Goal: Transaction & Acquisition: Purchase product/service

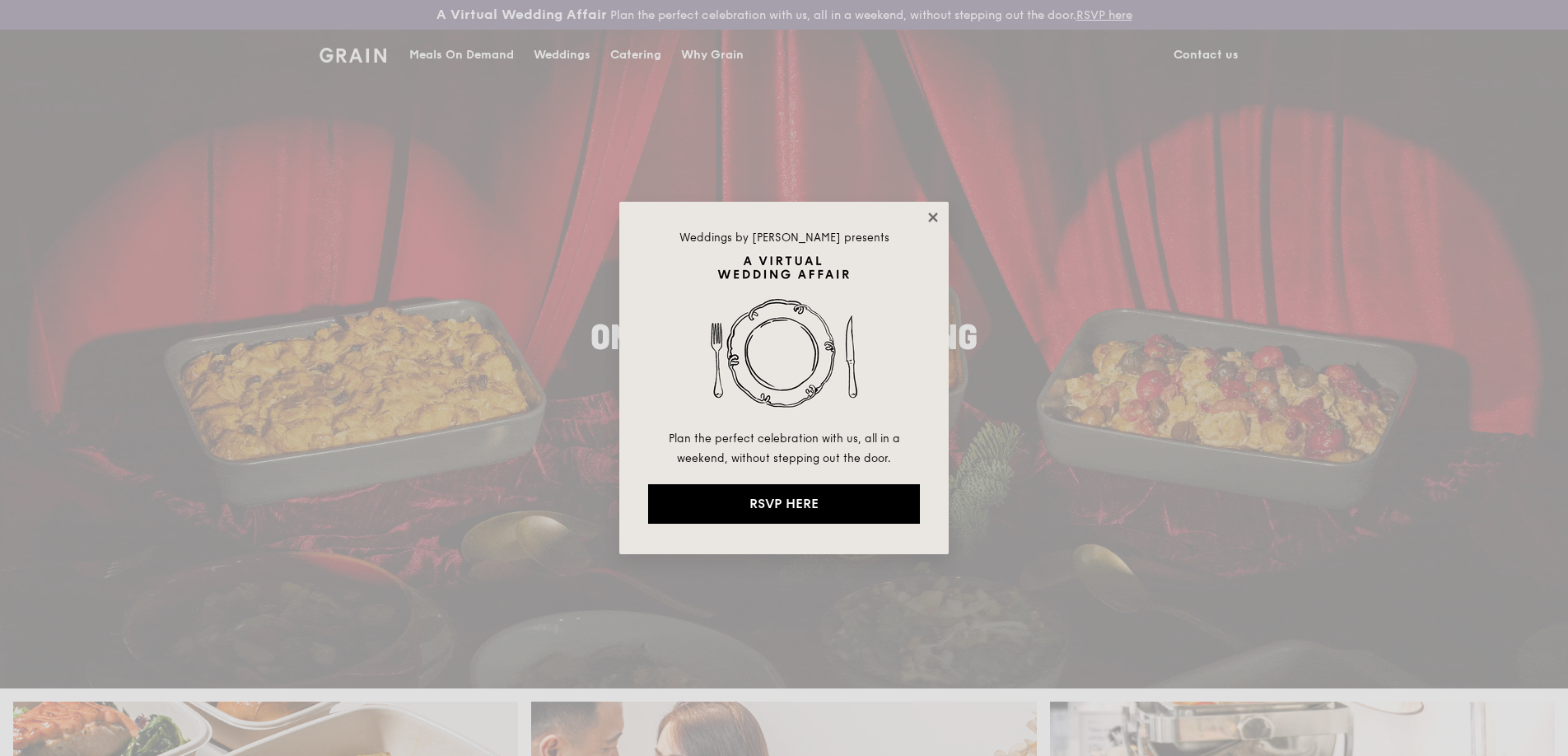
click at [940, 222] on icon at bounding box center [933, 217] width 15 height 15
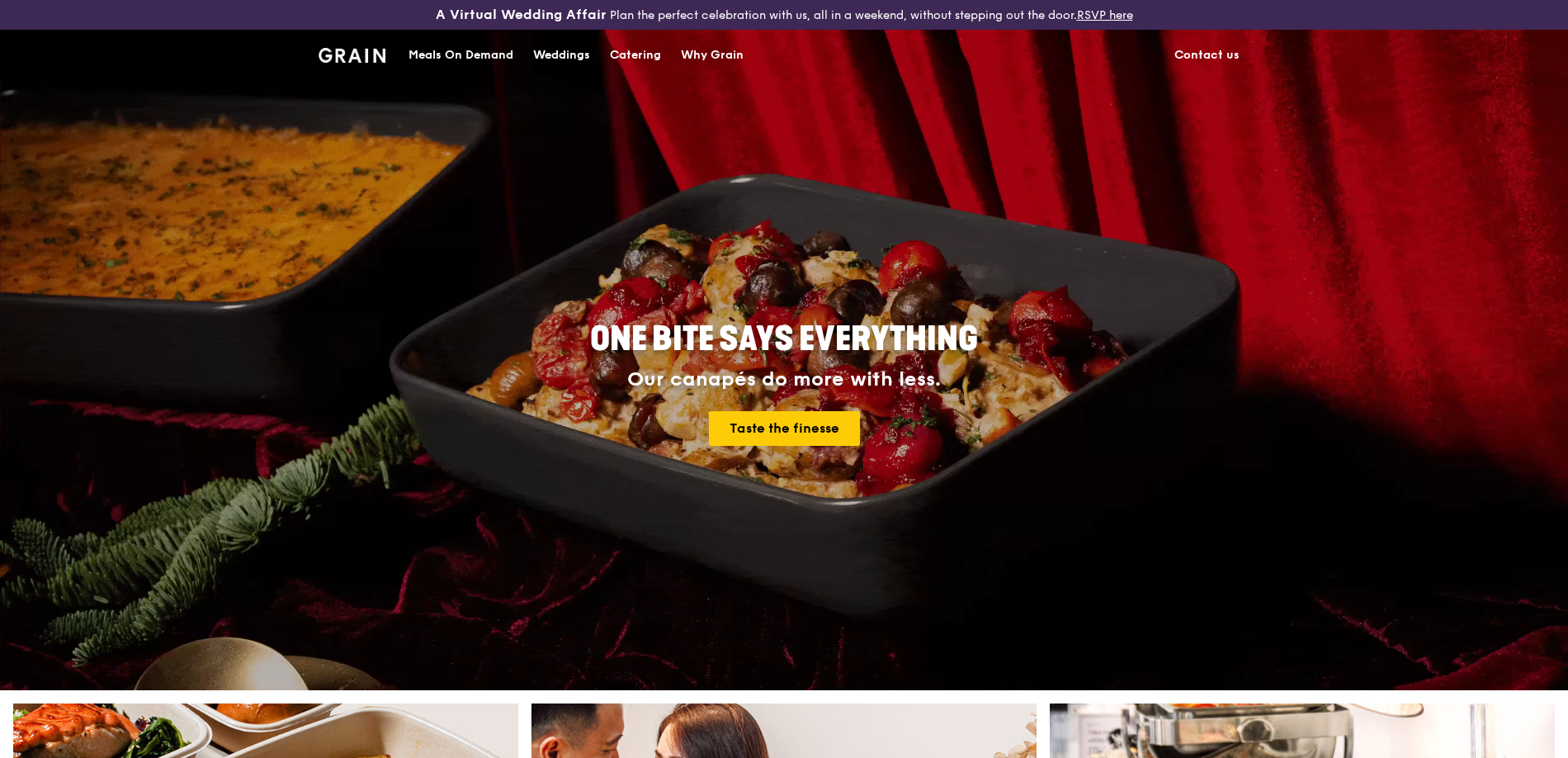
click at [628, 58] on div "Catering" at bounding box center [635, 55] width 51 height 50
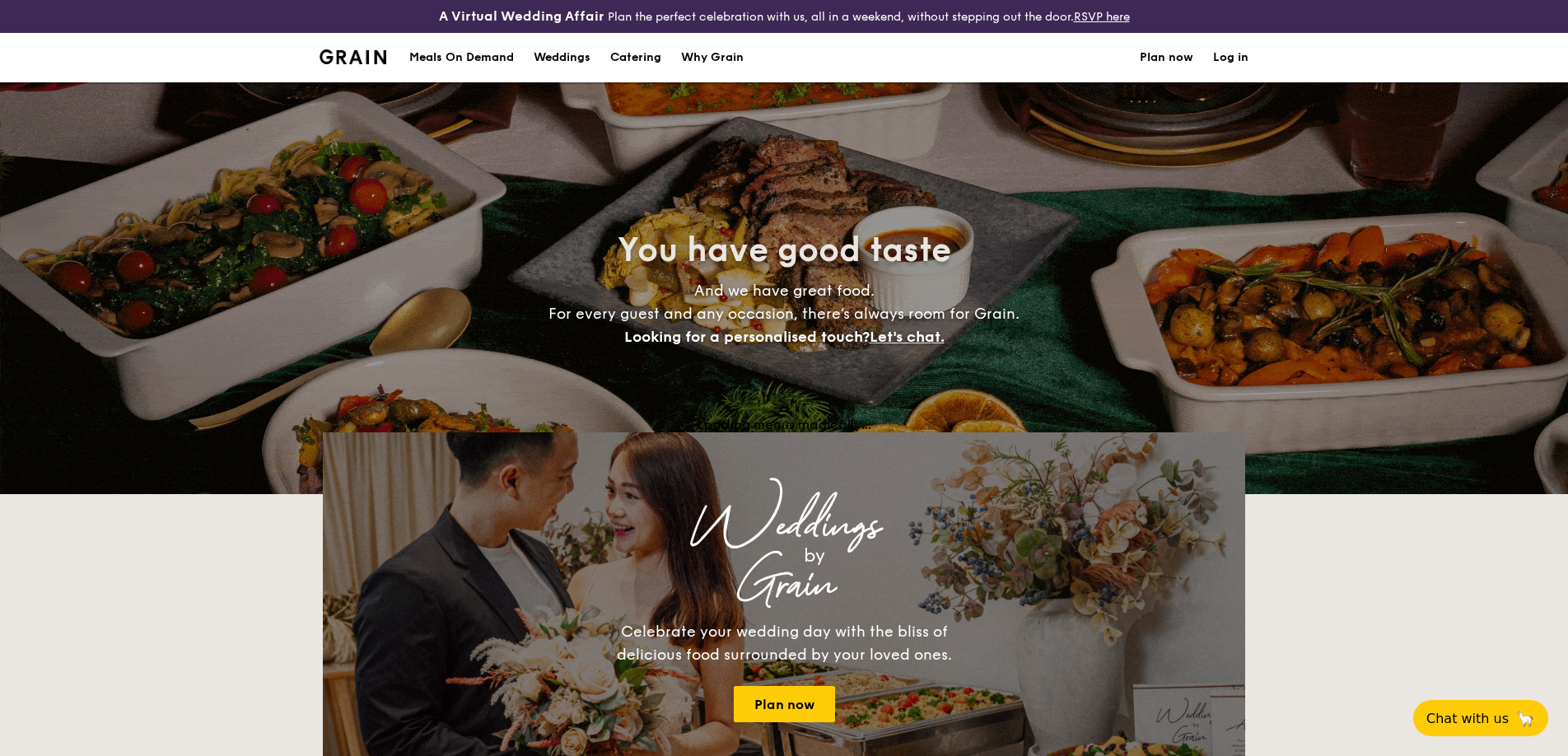
select select
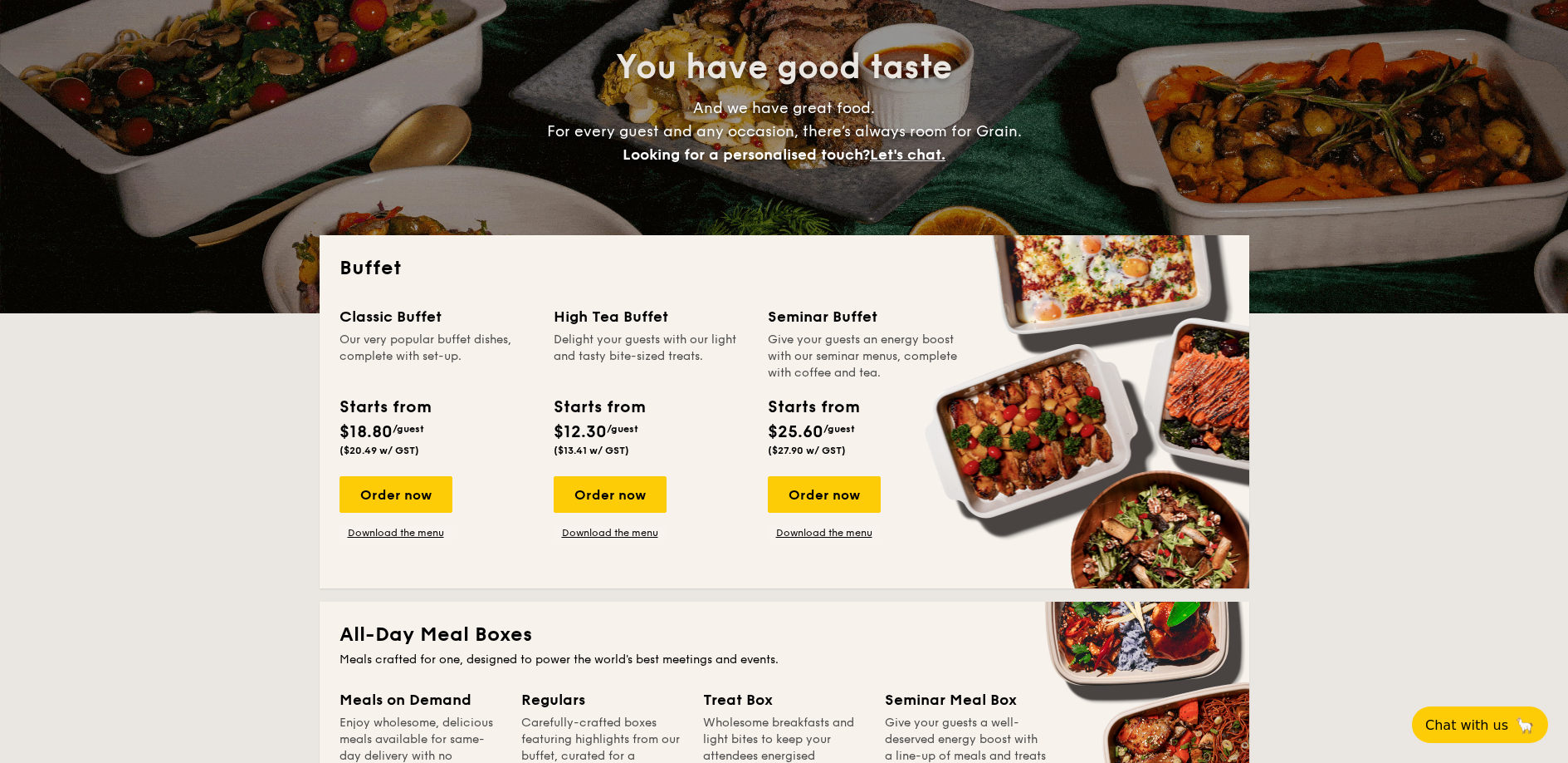
scroll to position [189, 0]
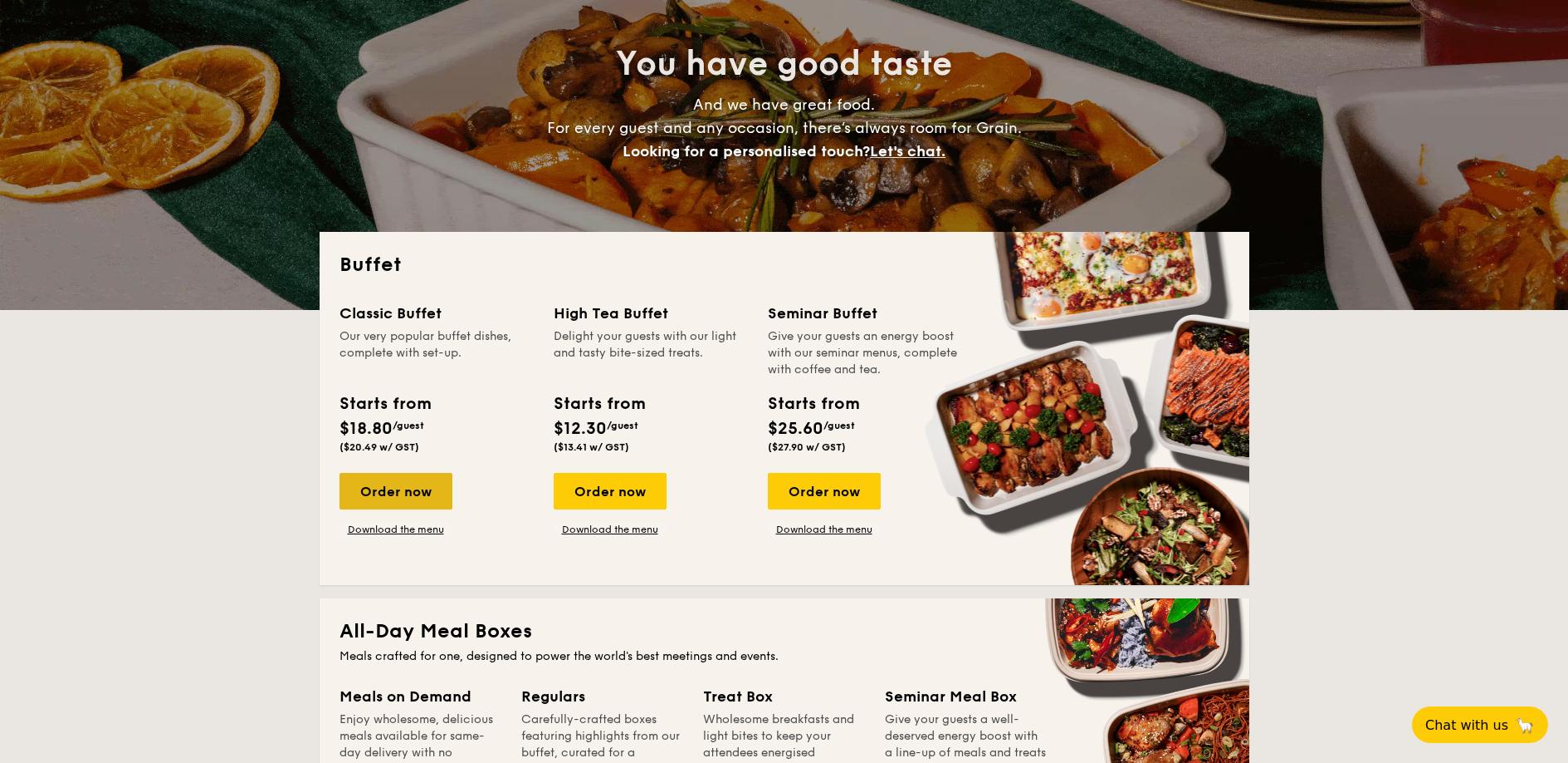
click at [419, 473] on div "Order now" at bounding box center [396, 491] width 113 height 37
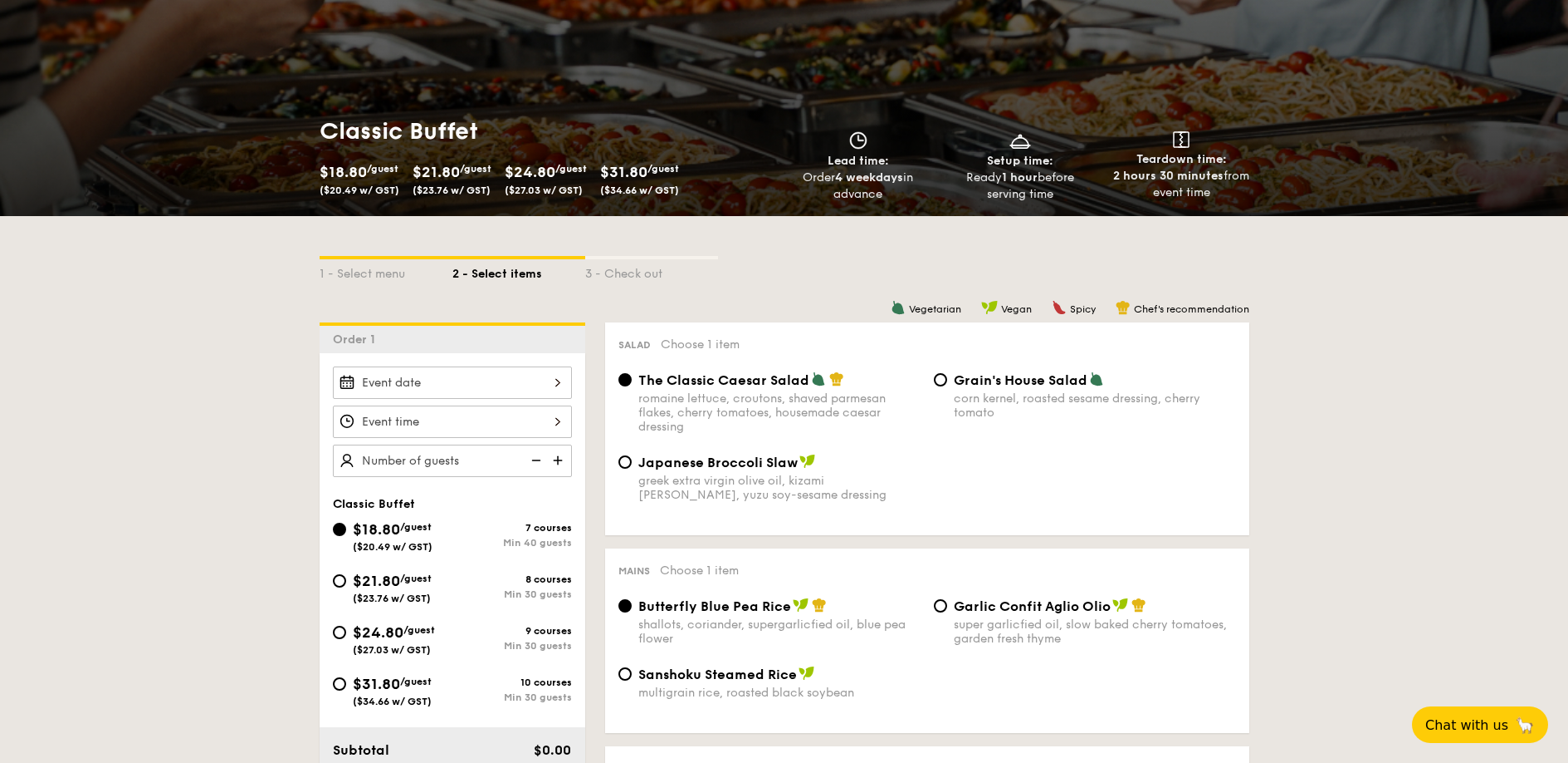
scroll to position [208, 0]
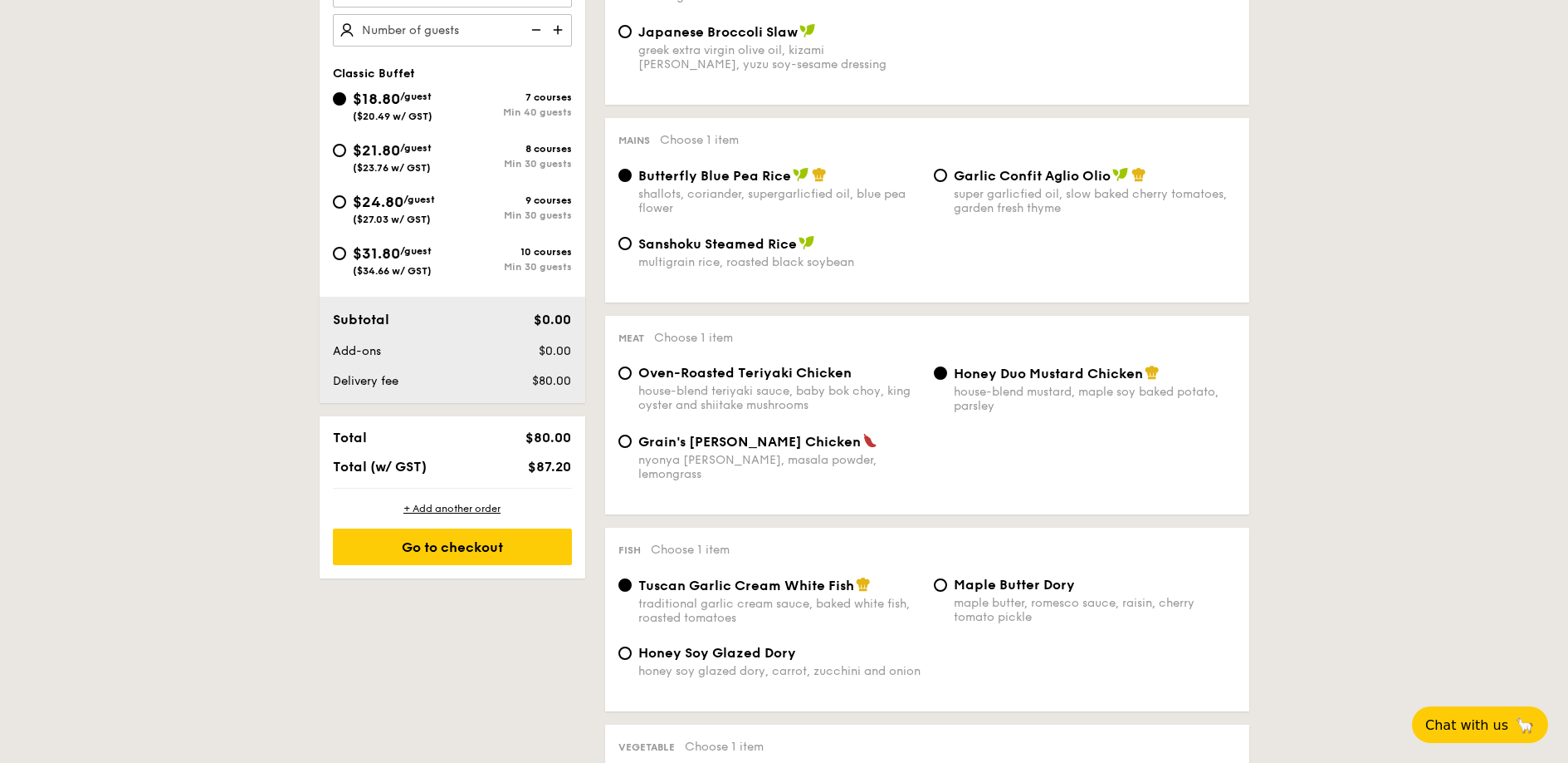
select select
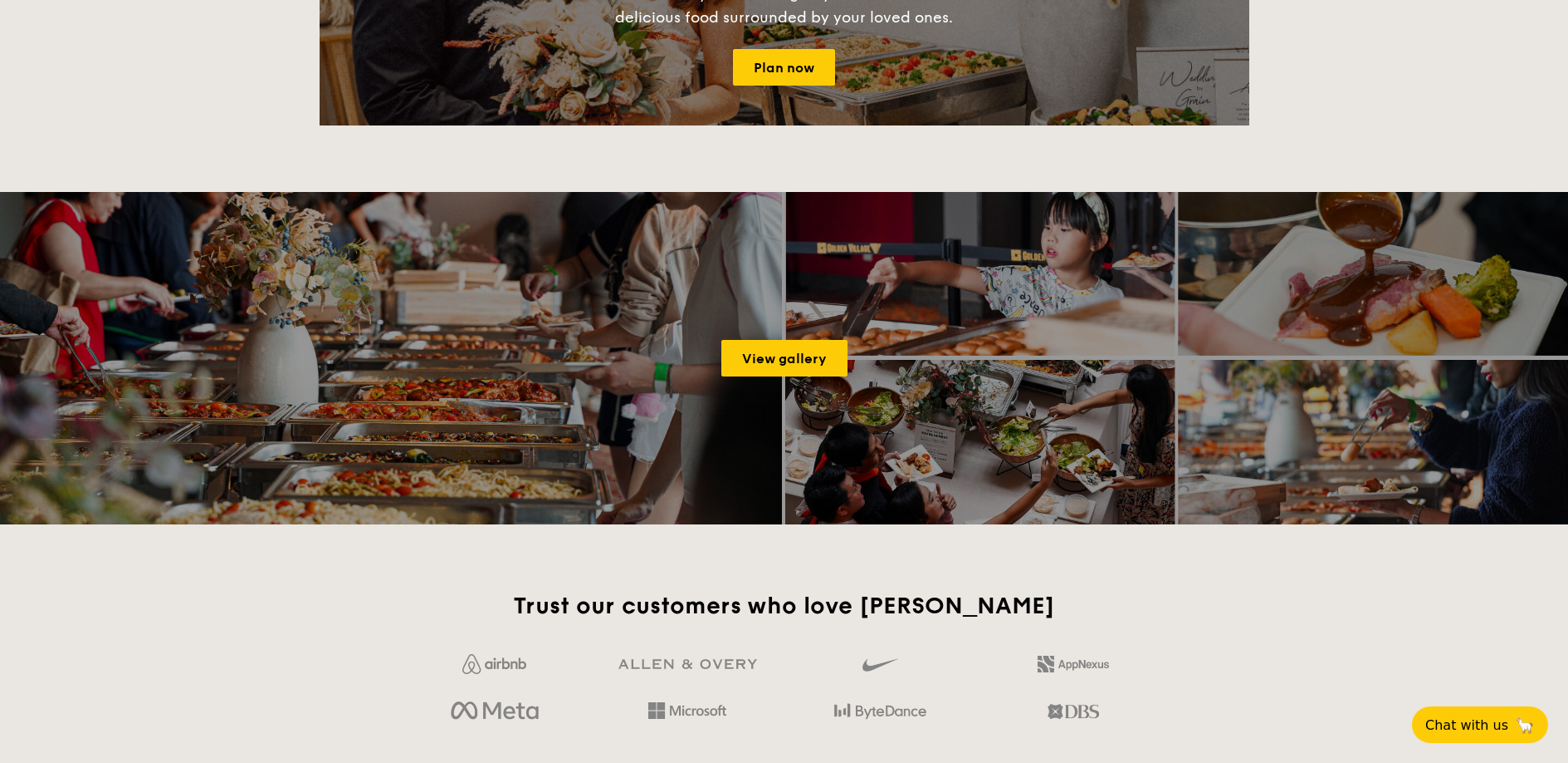
scroll to position [222, 0]
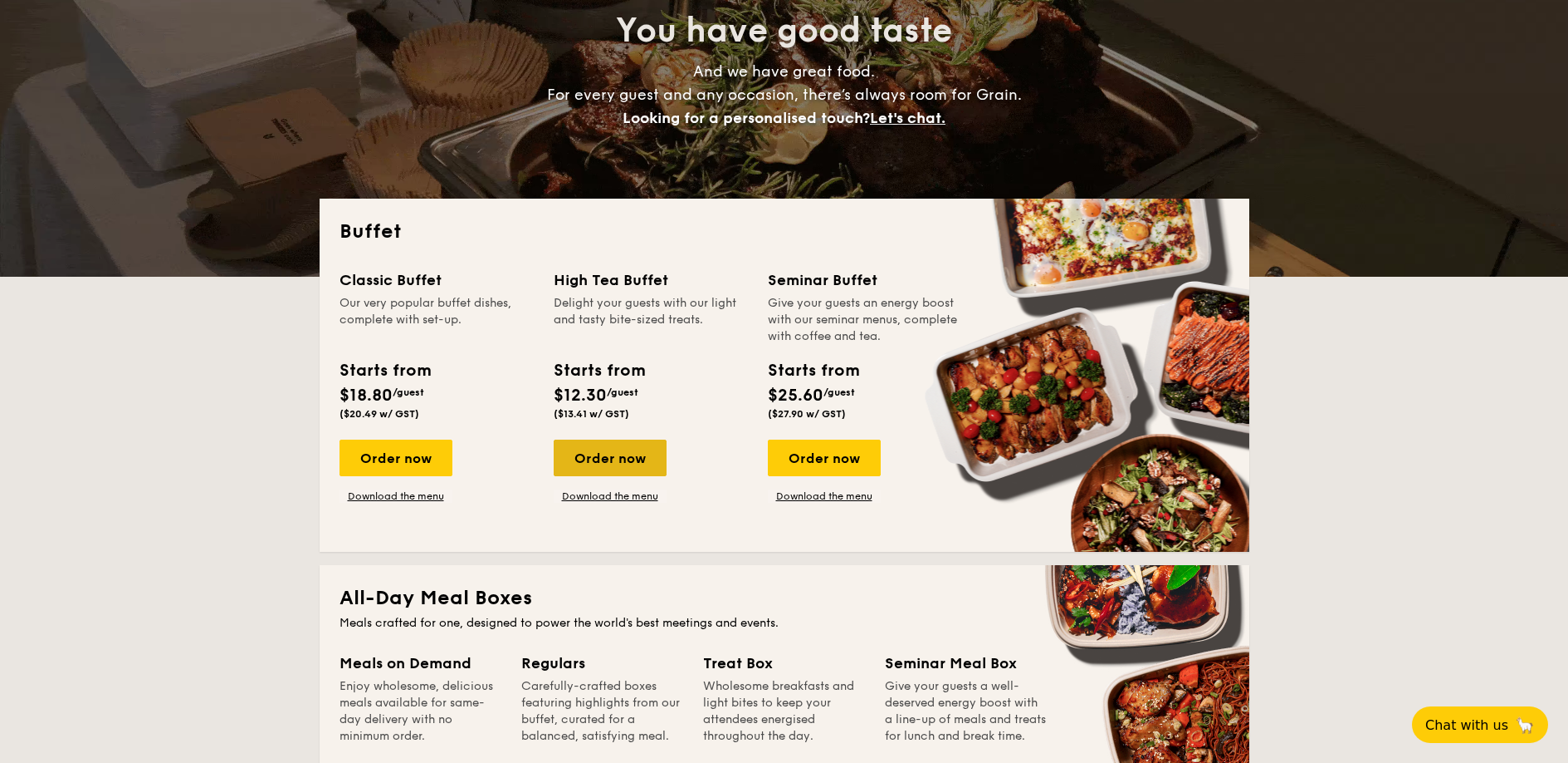
click at [603, 448] on div "Order now" at bounding box center [610, 458] width 113 height 37
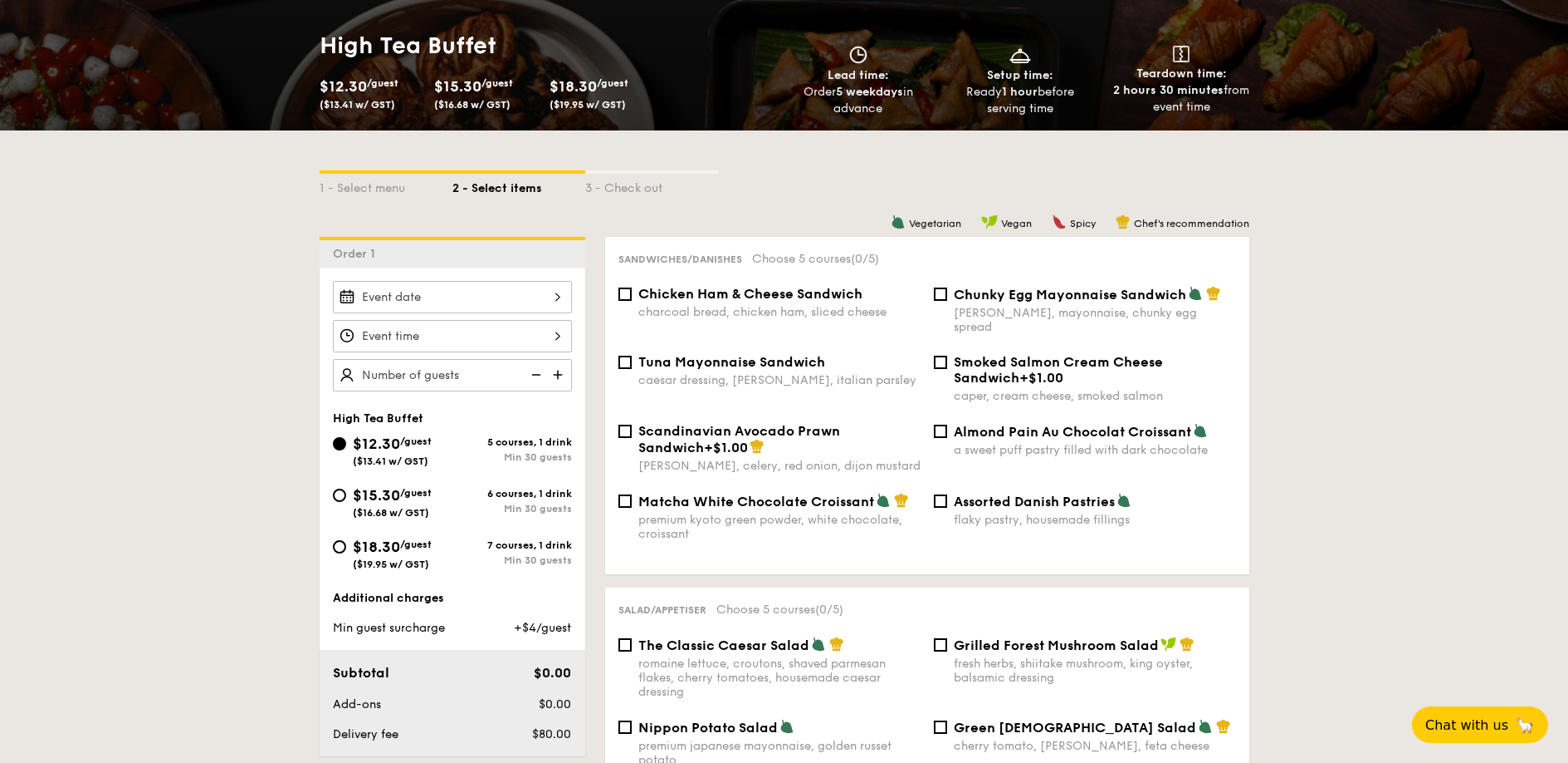
scroll to position [274, 0]
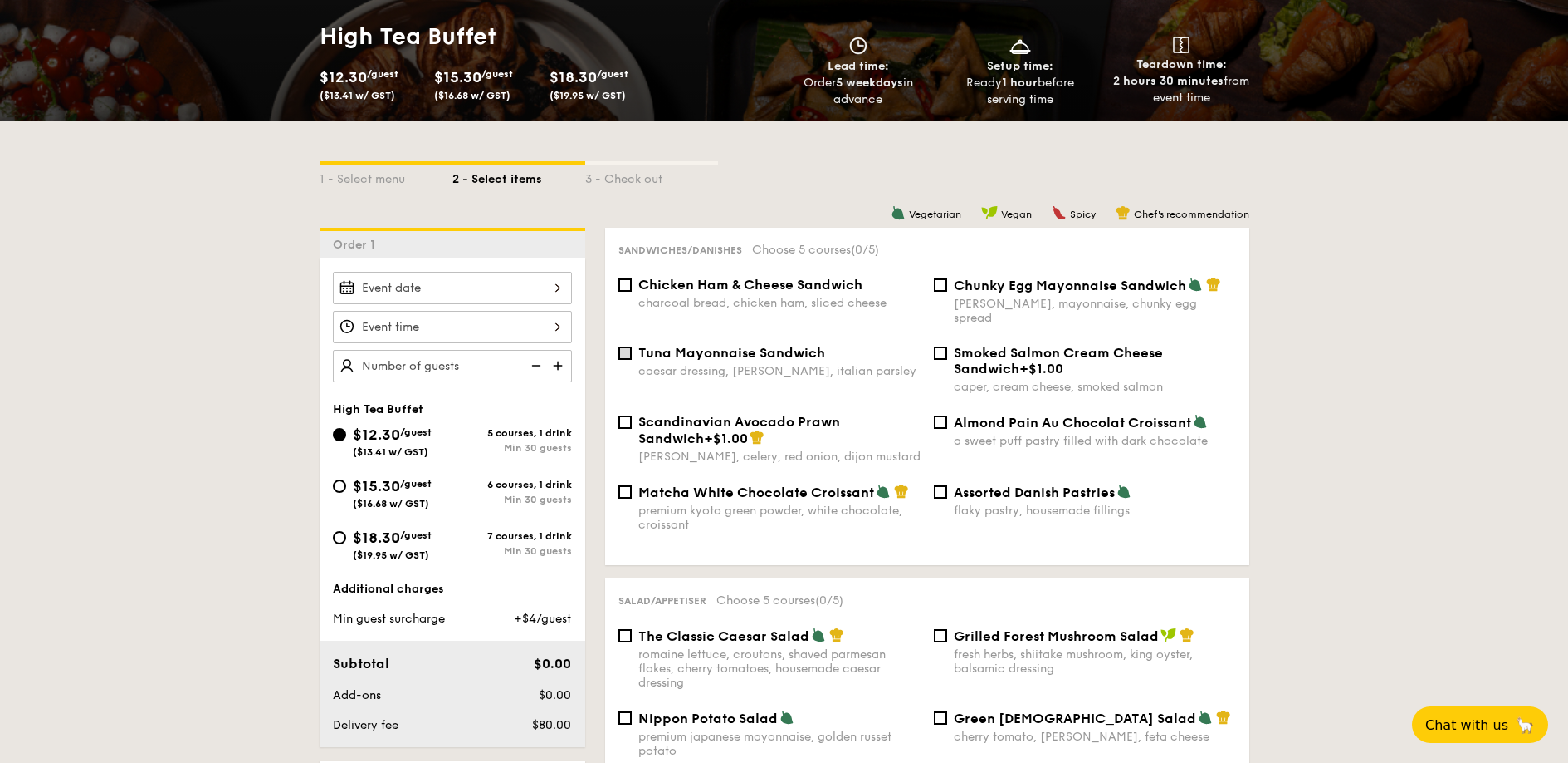
select select
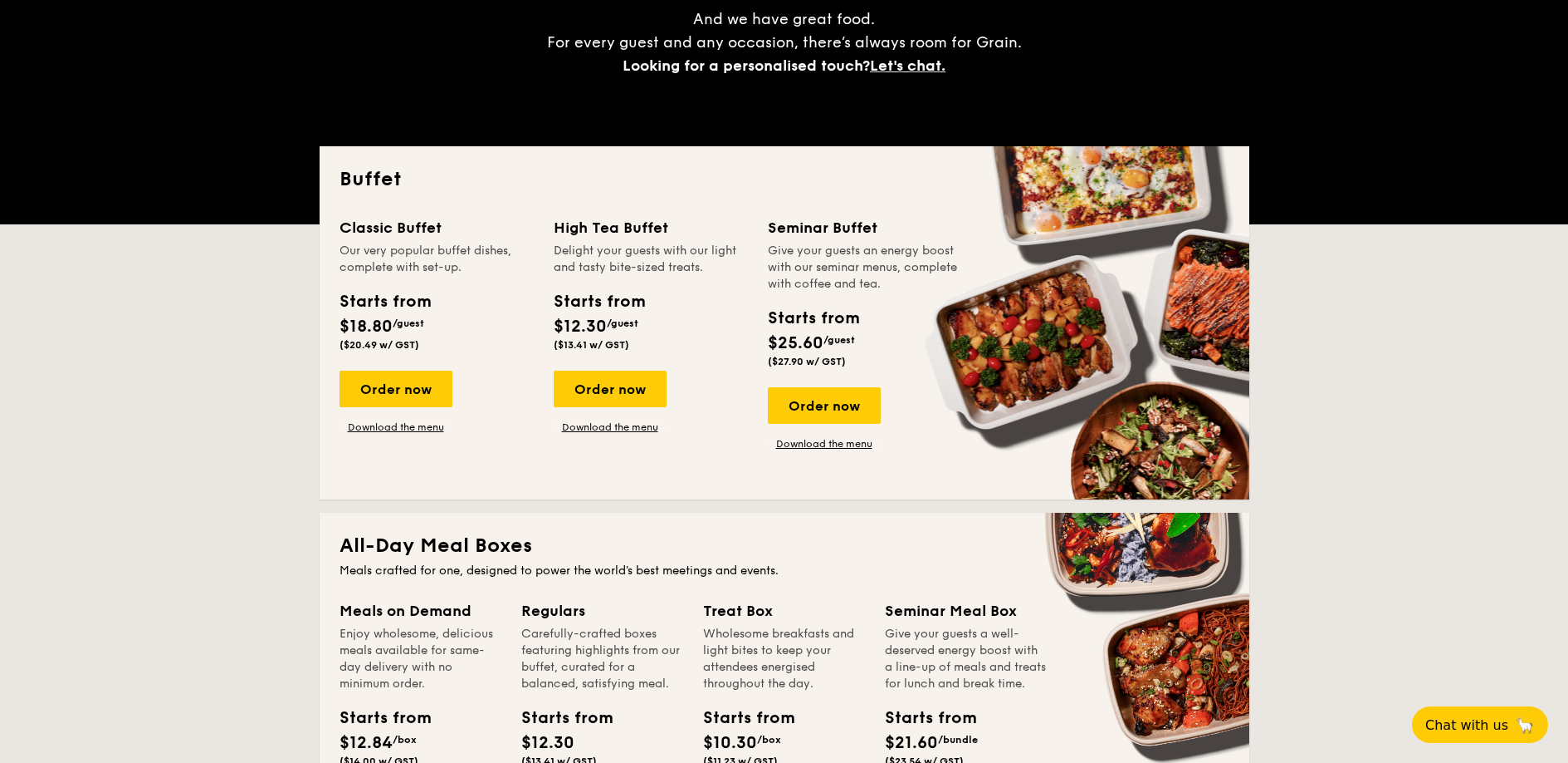
scroll to position [255, 0]
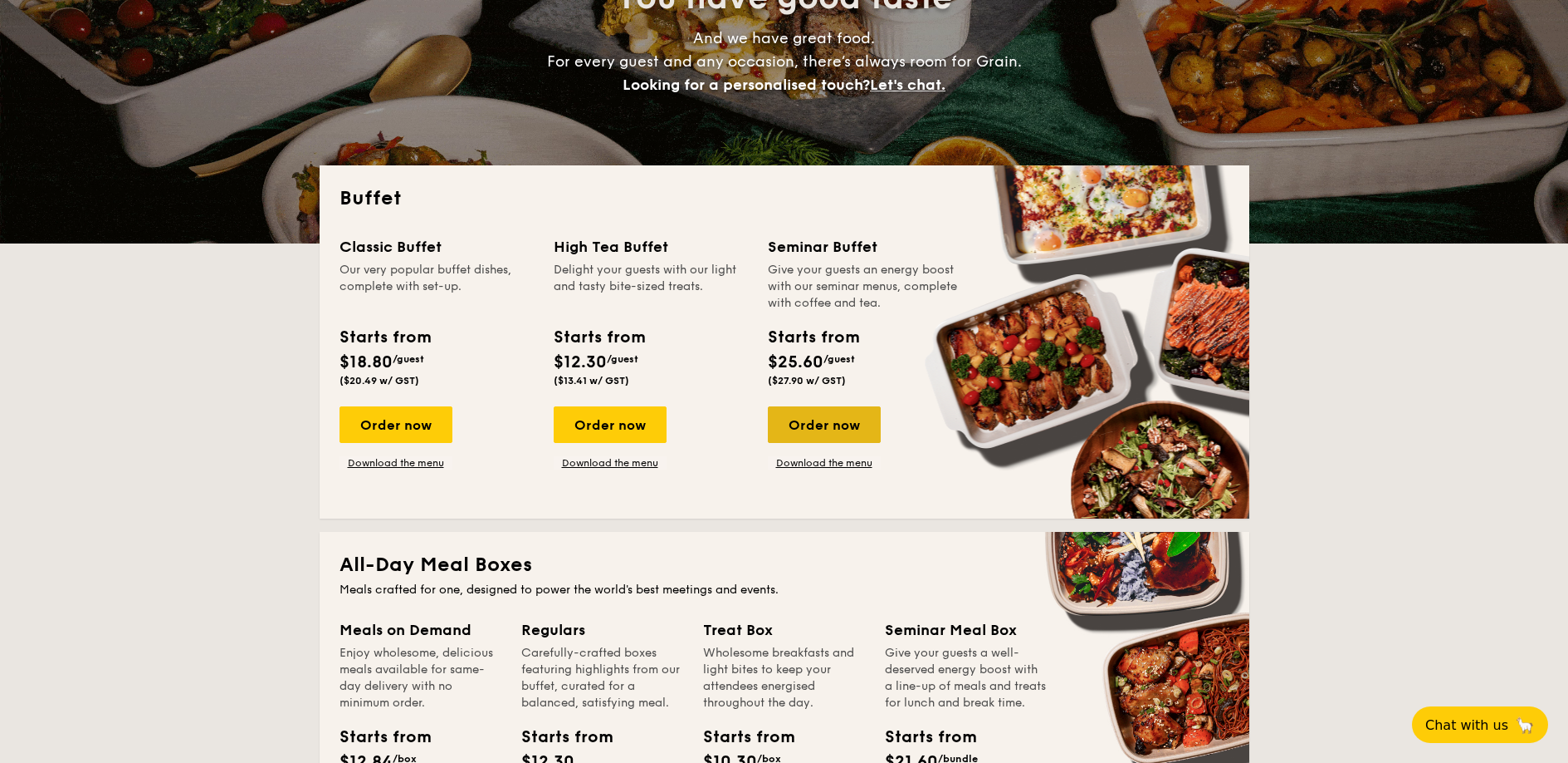
click at [831, 418] on div "Order now" at bounding box center [824, 425] width 113 height 37
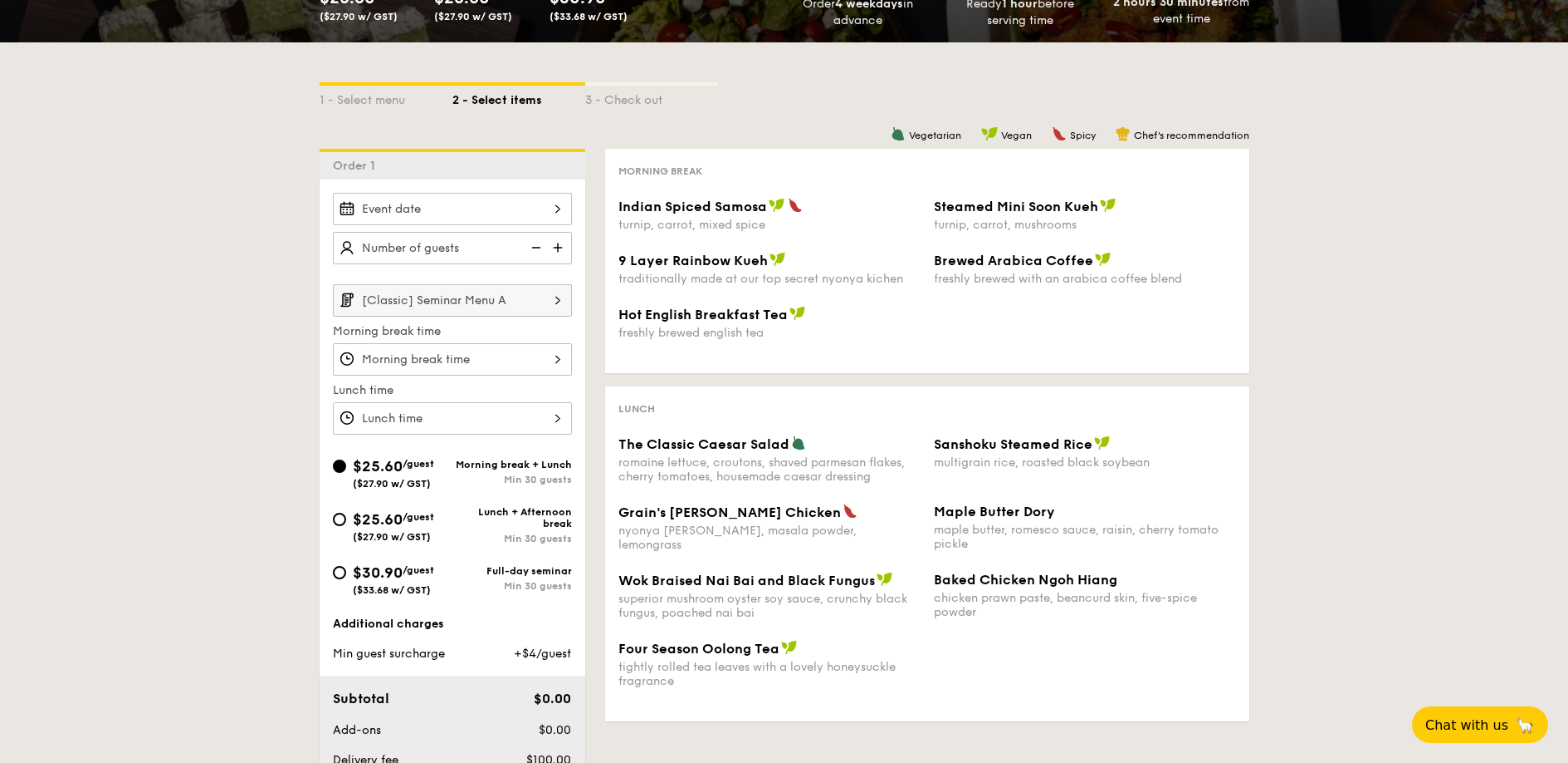
scroll to position [297, 0]
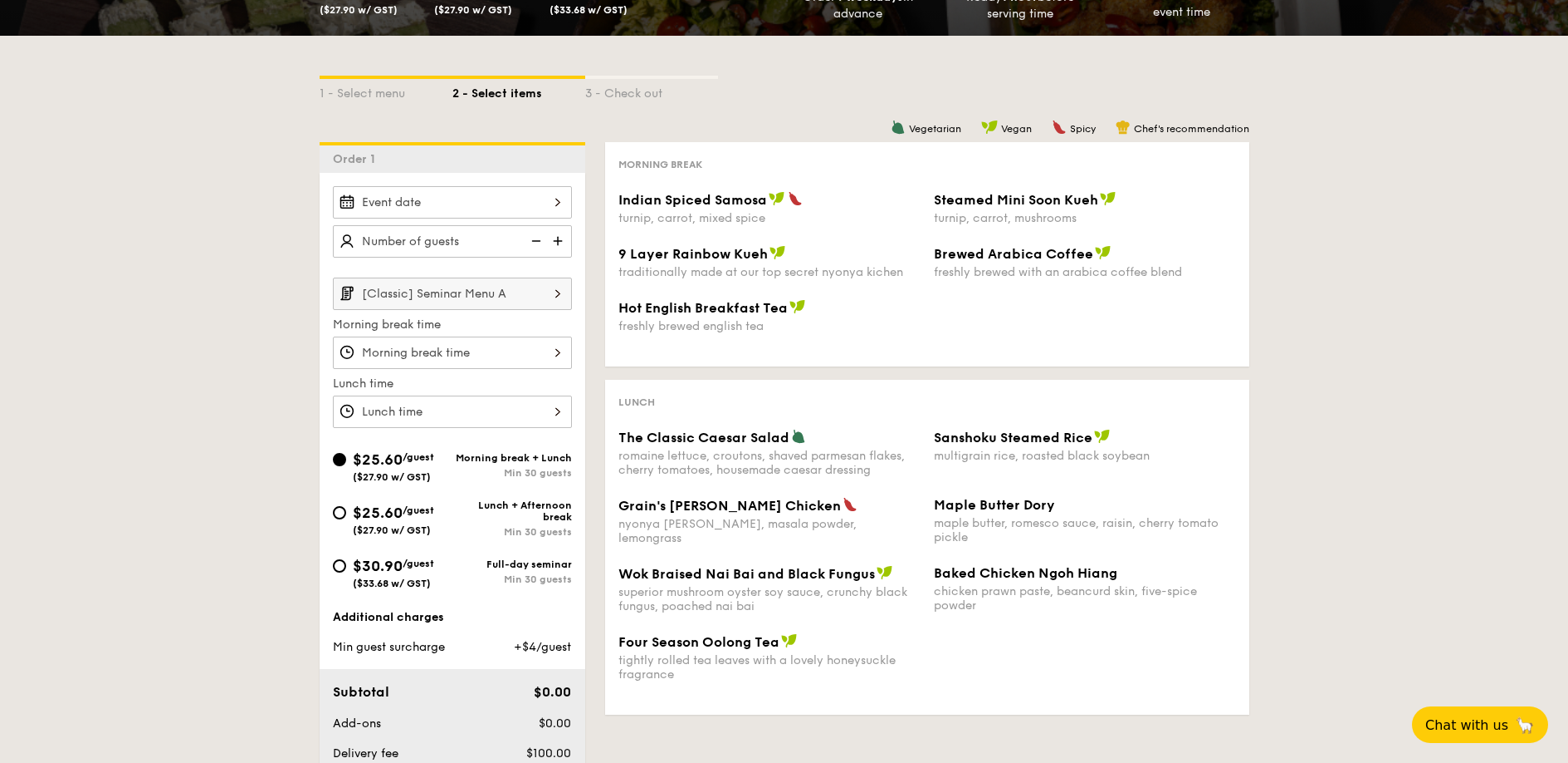
select select
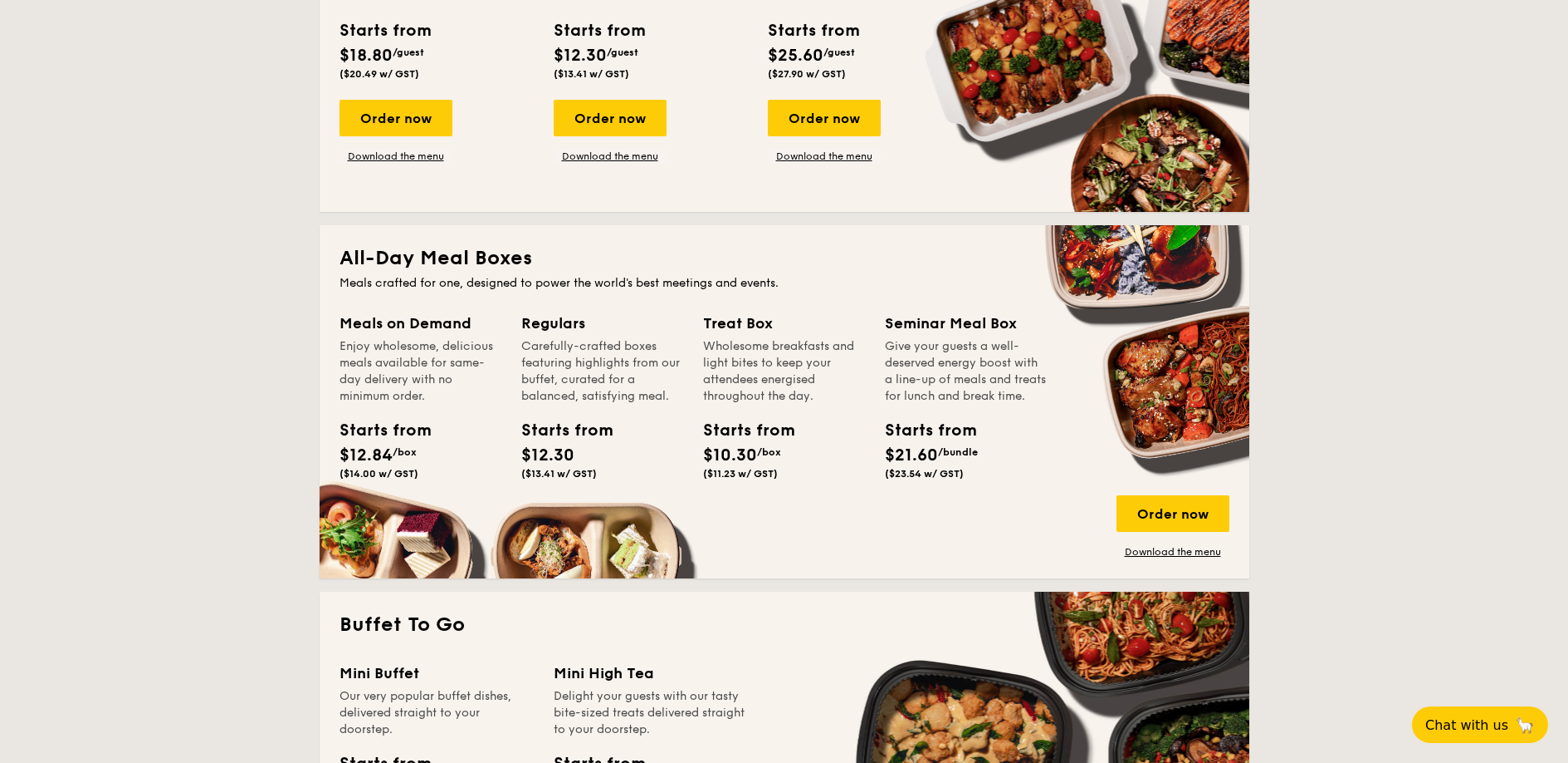
scroll to position [579, 0]
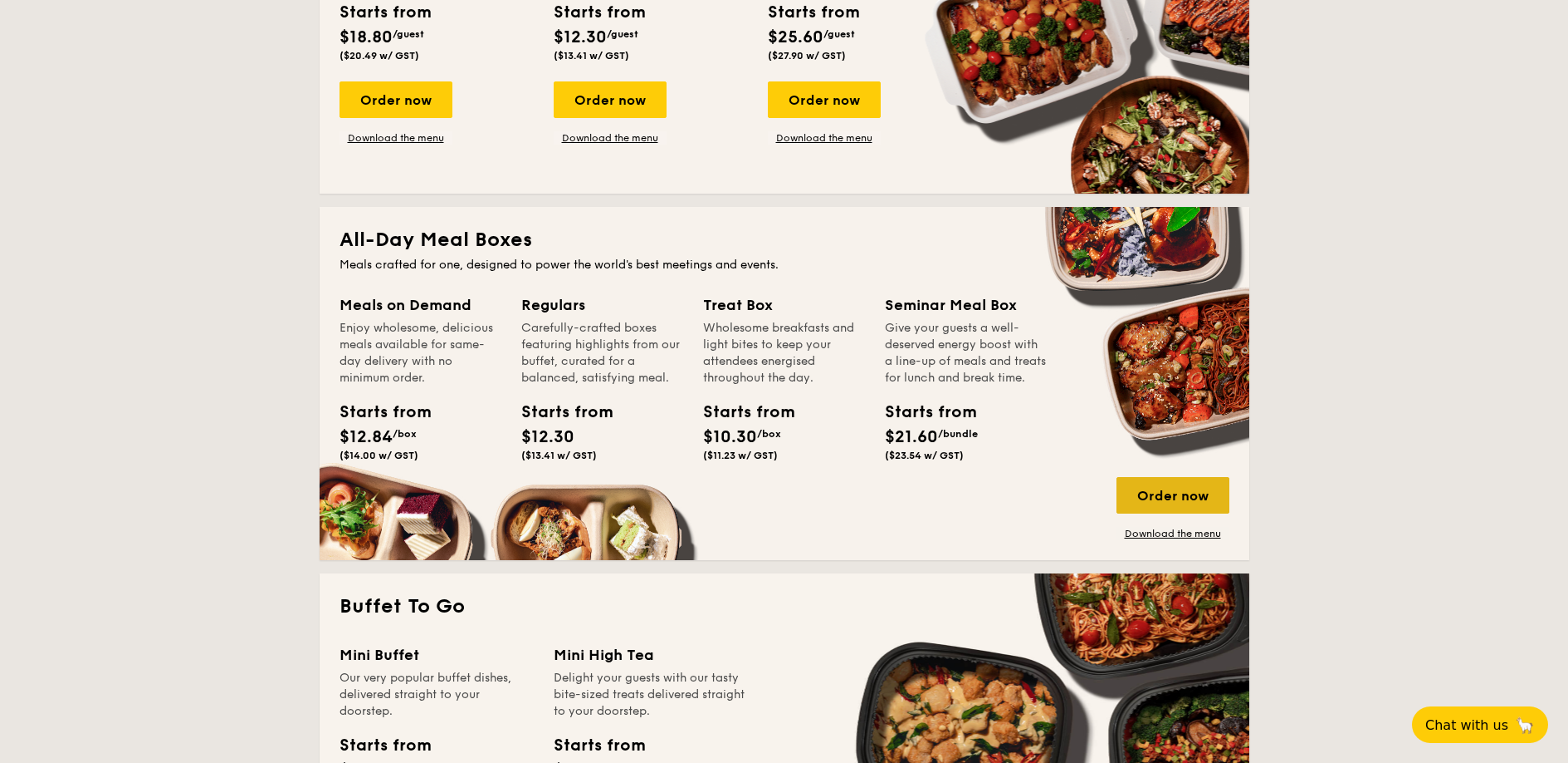
click at [1204, 501] on div "Order now" at bounding box center [1173, 495] width 113 height 37
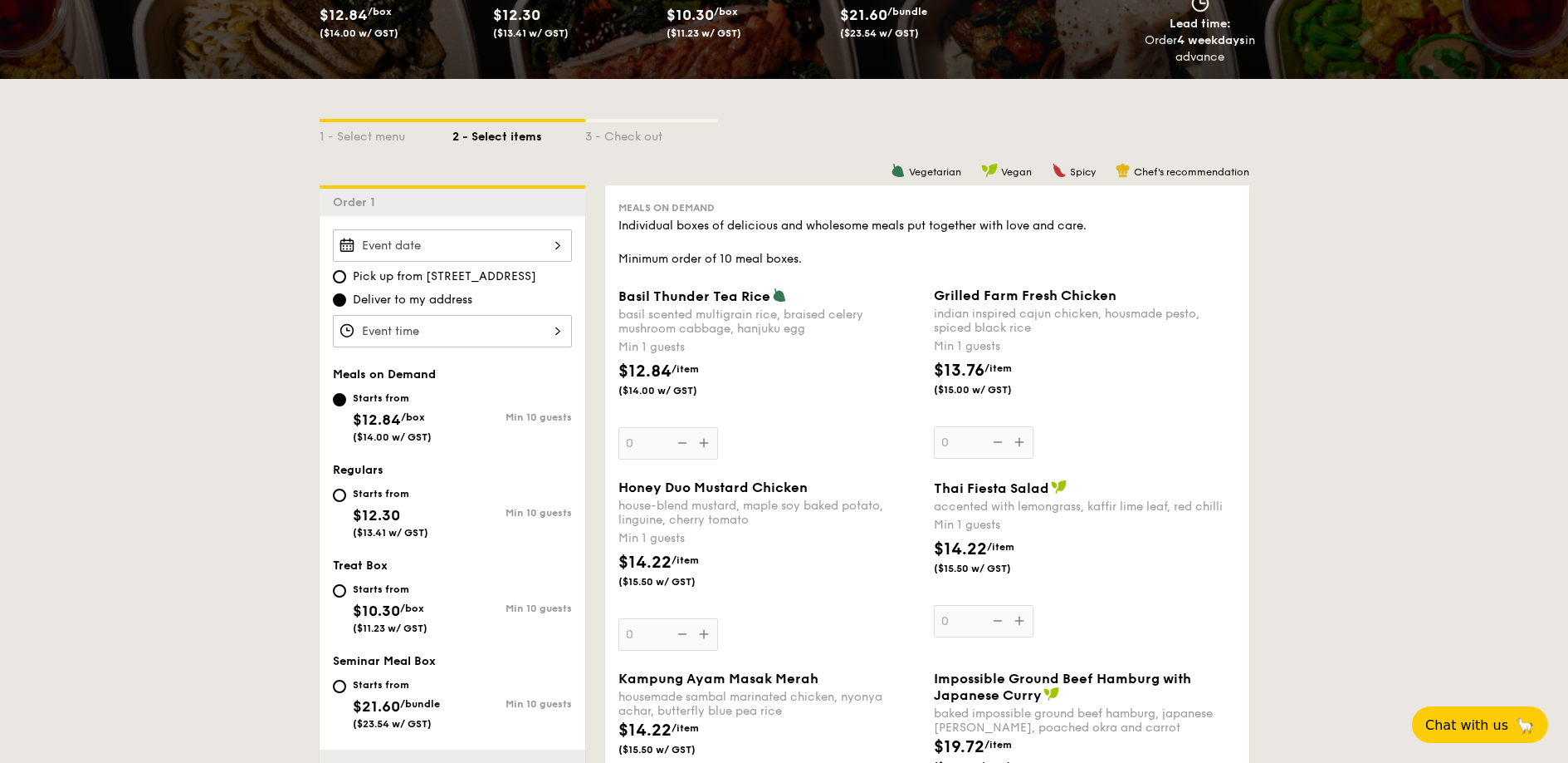
scroll to position [320, 0]
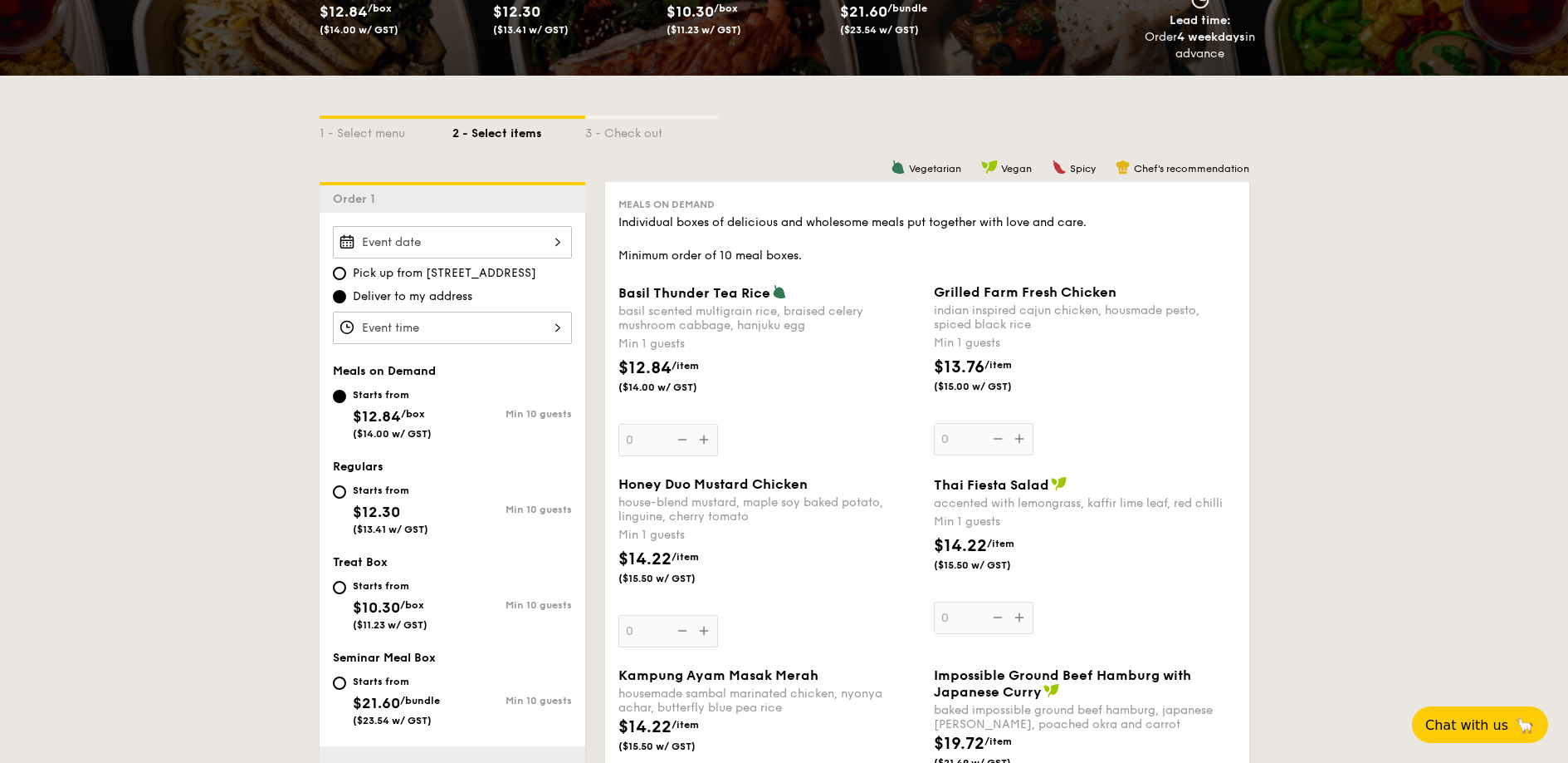
select select
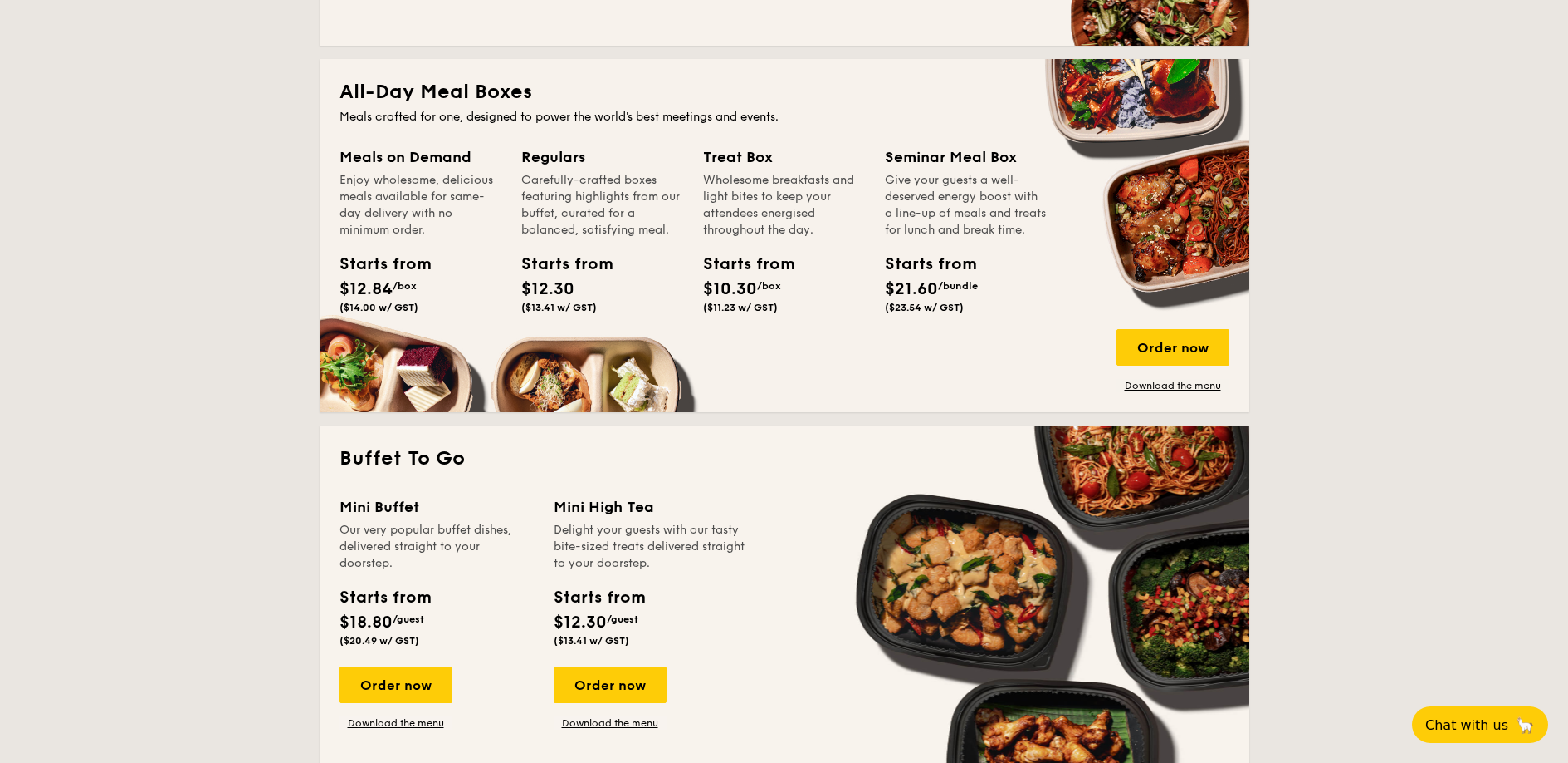
scroll to position [756, 0]
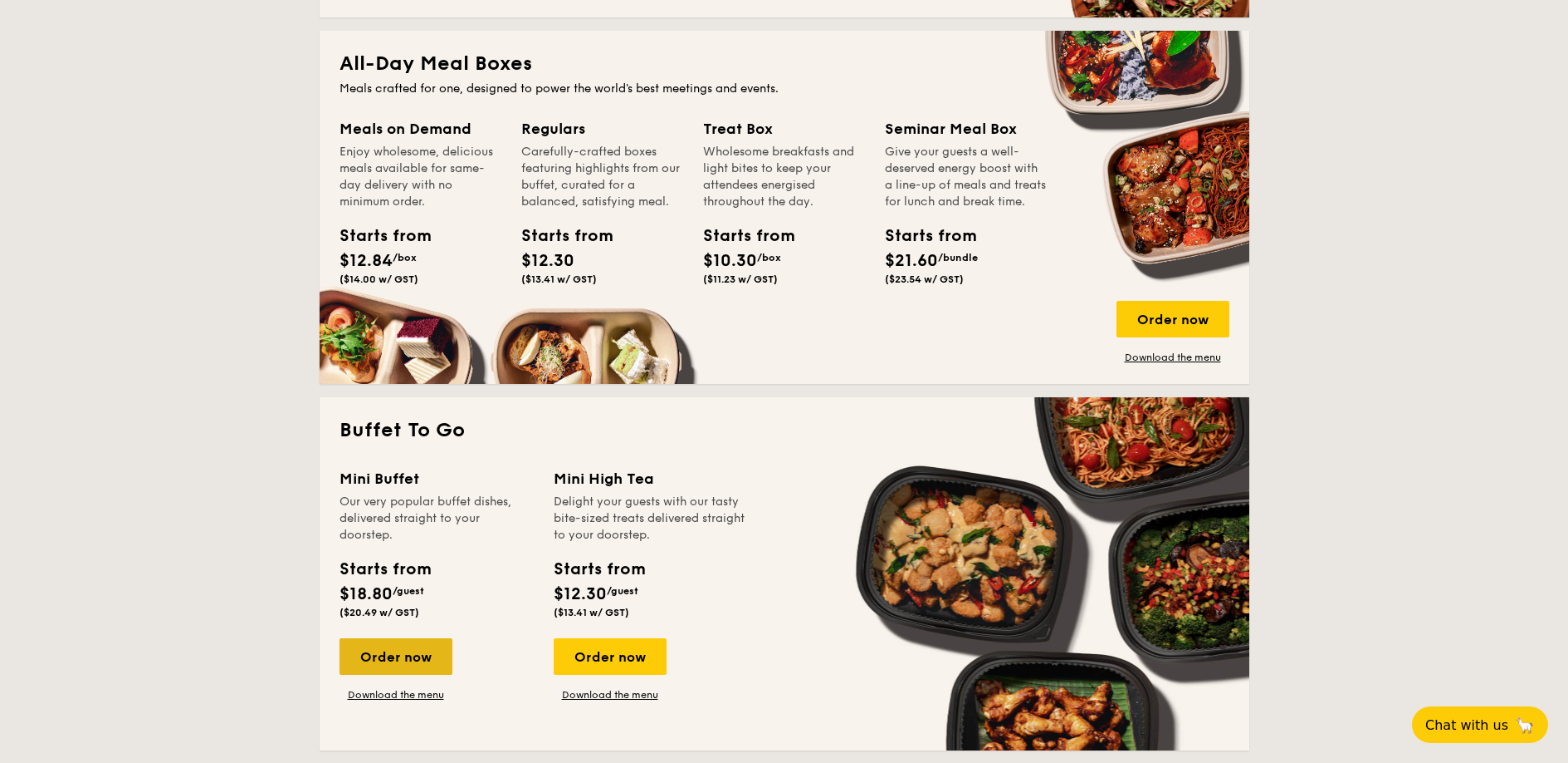
click at [414, 662] on div "Order now" at bounding box center [396, 657] width 113 height 37
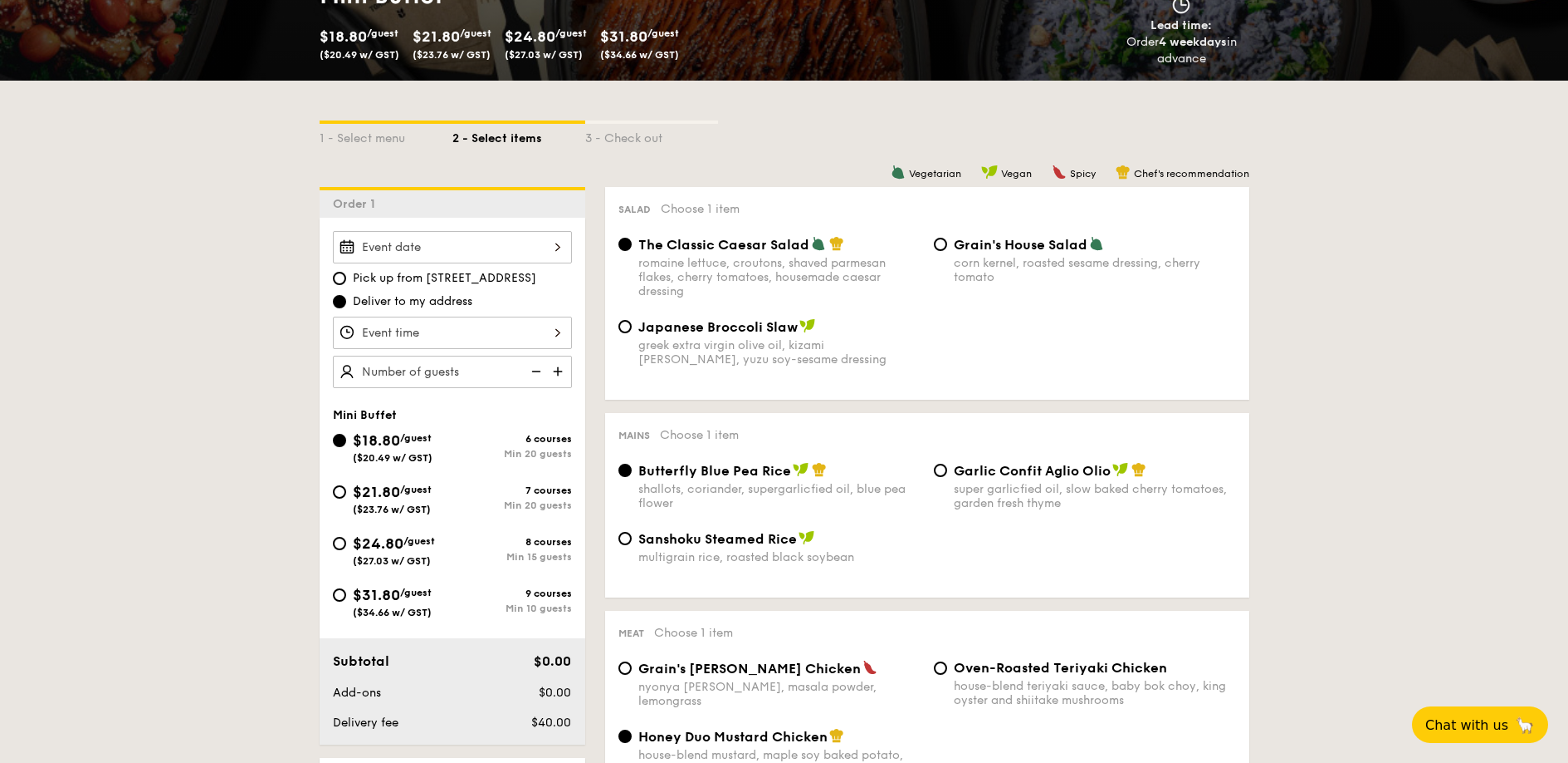
scroll to position [317, 0]
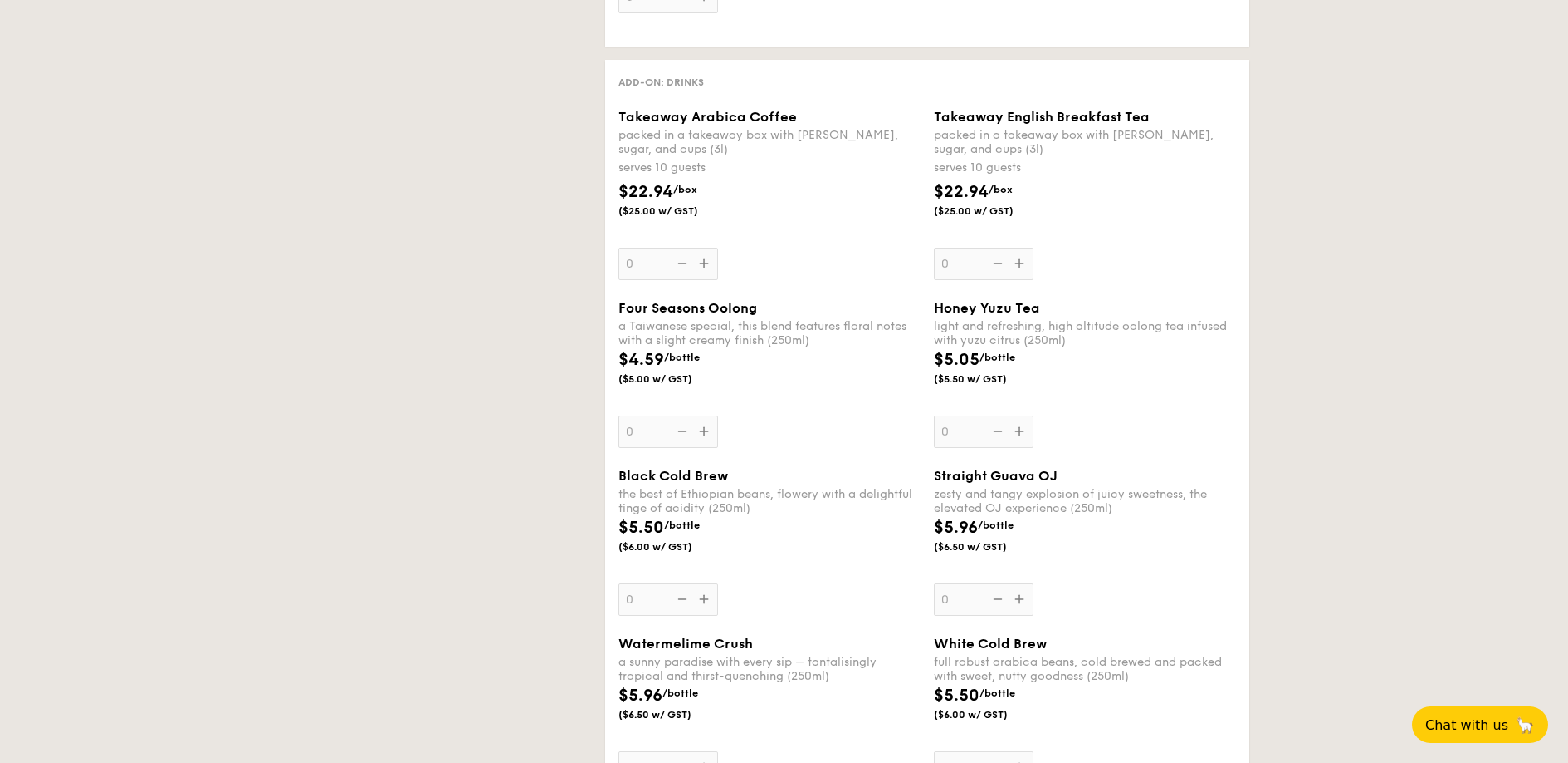
select select
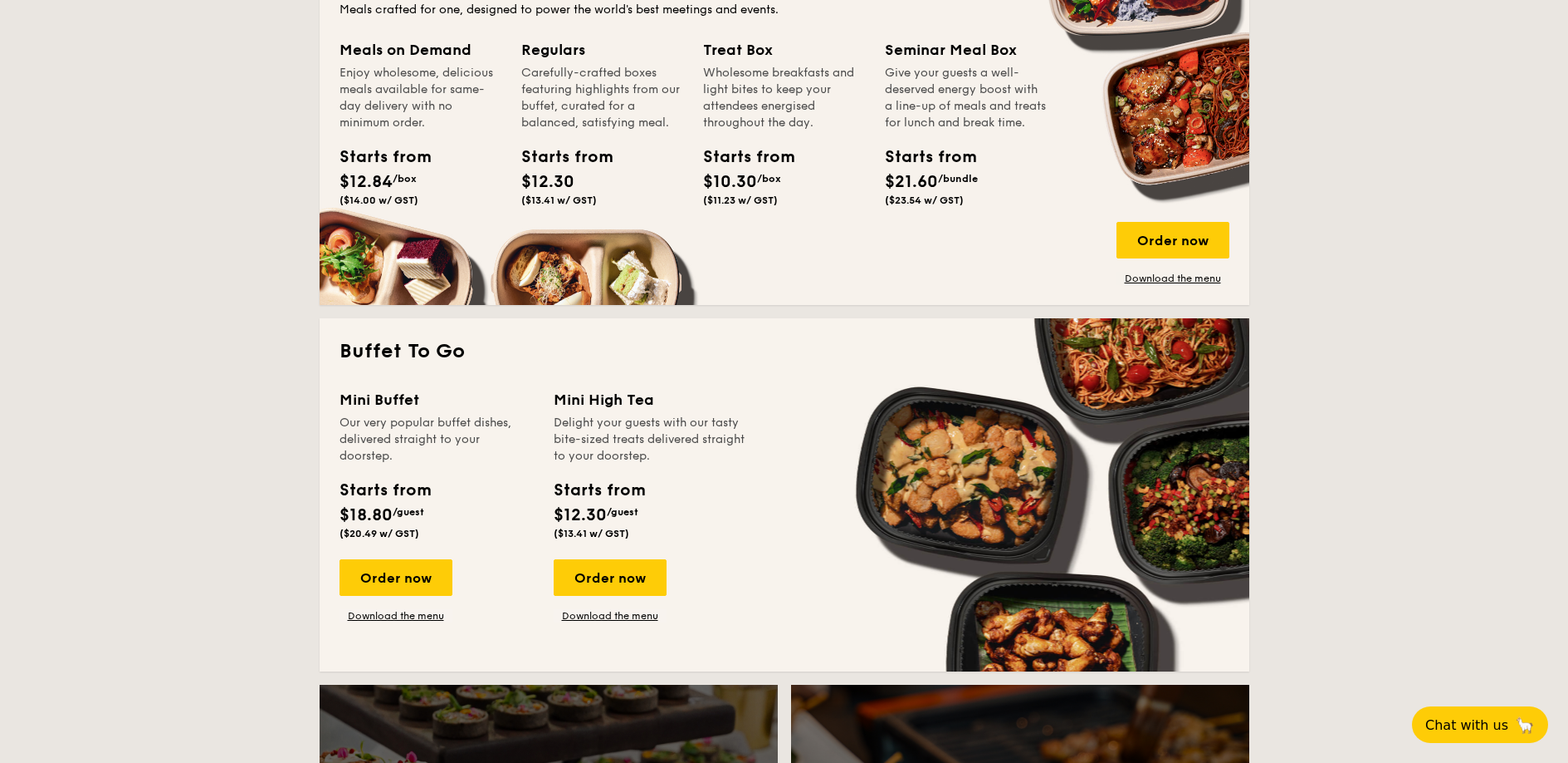
scroll to position [841, 0]
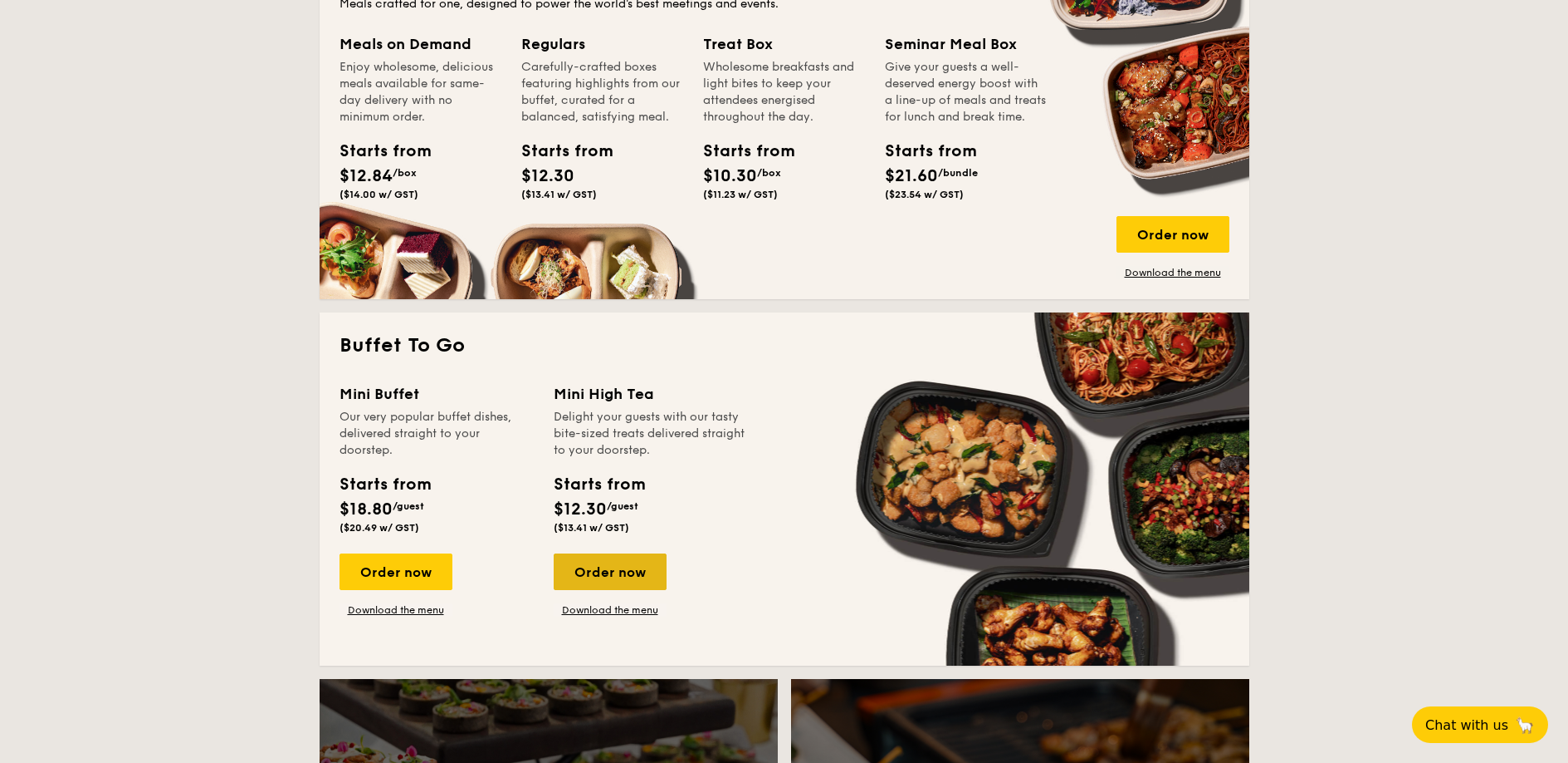
click at [606, 570] on div "Order now" at bounding box center [610, 572] width 113 height 37
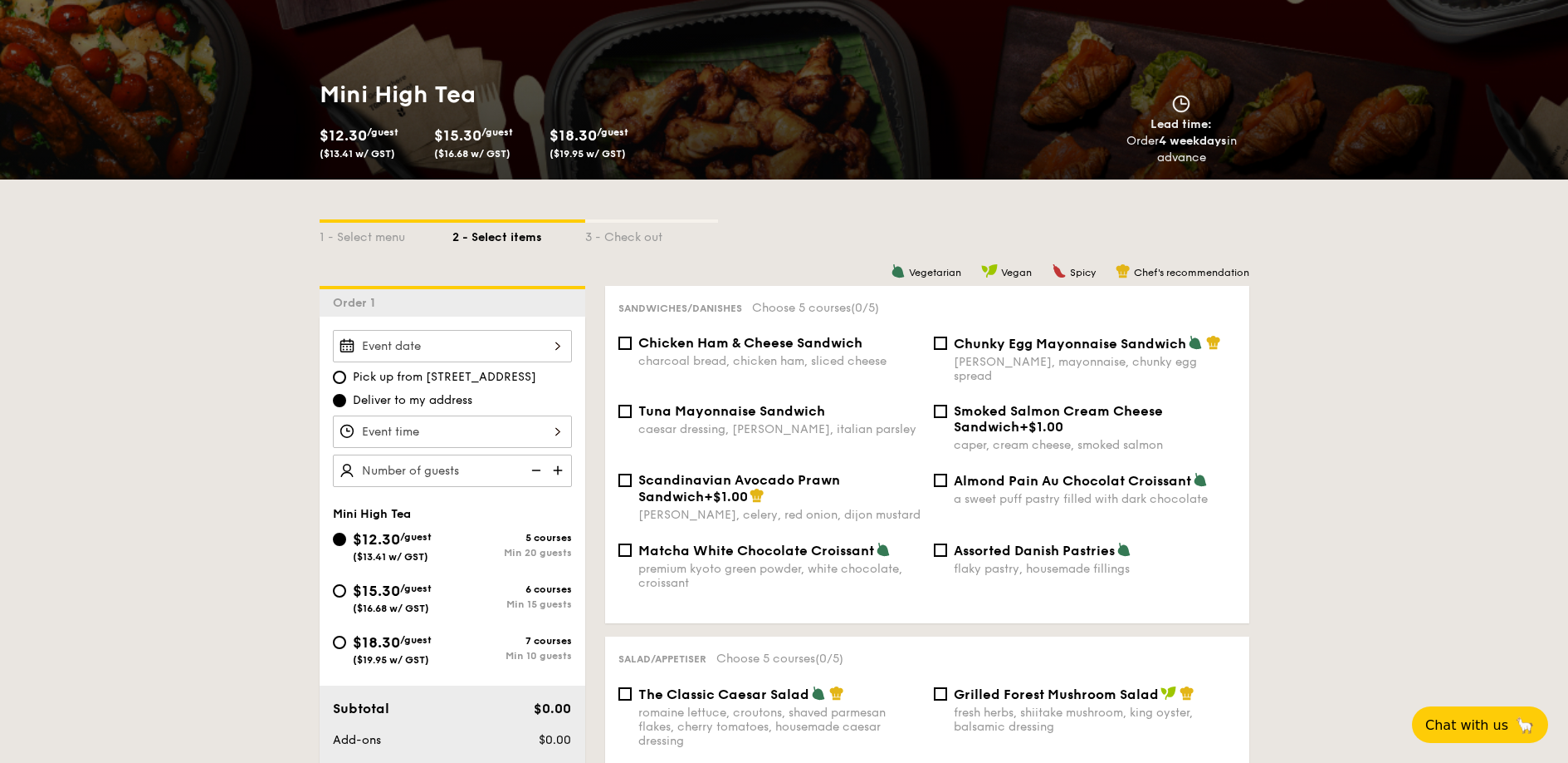
scroll to position [212, 0]
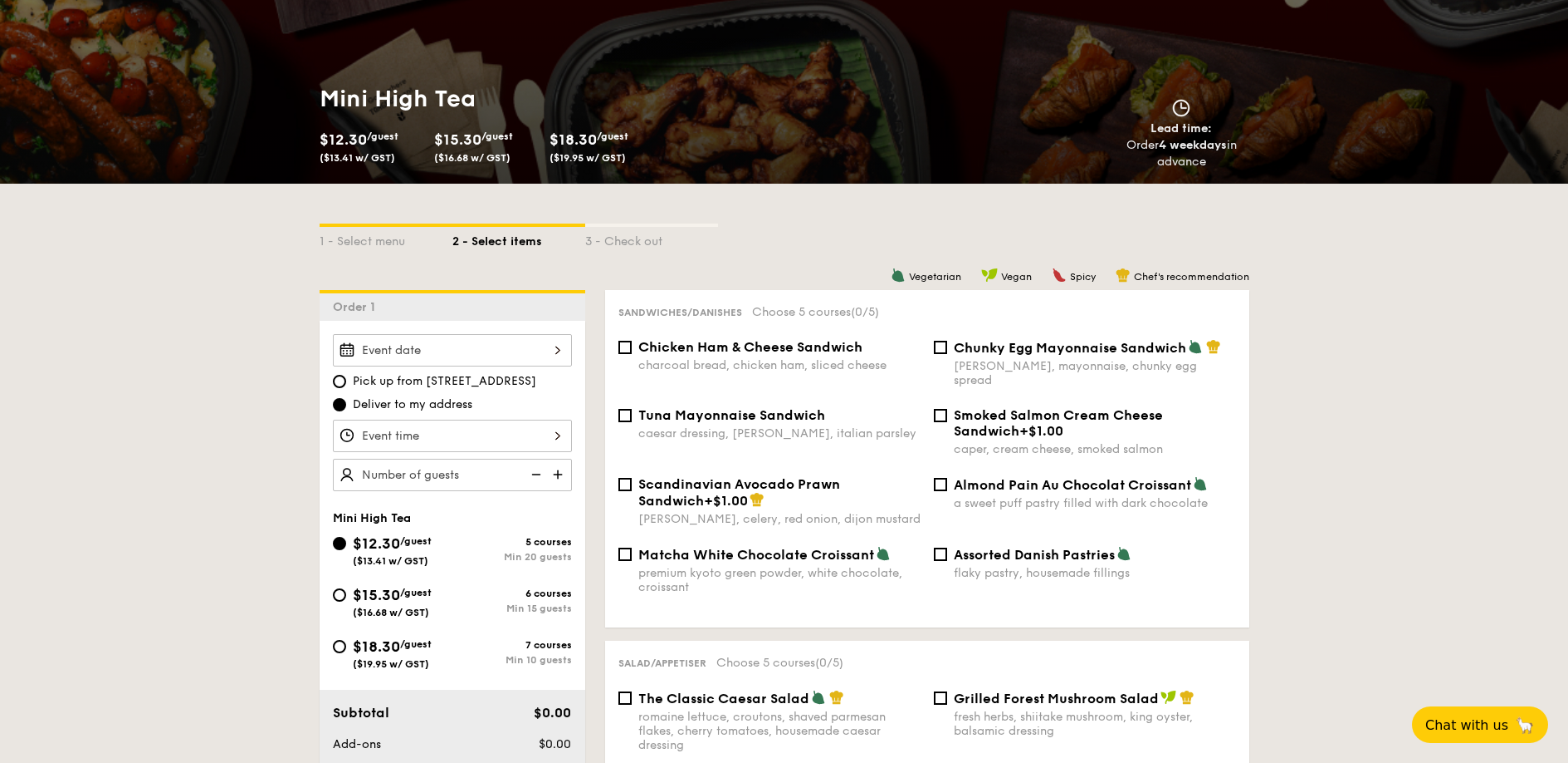
select select
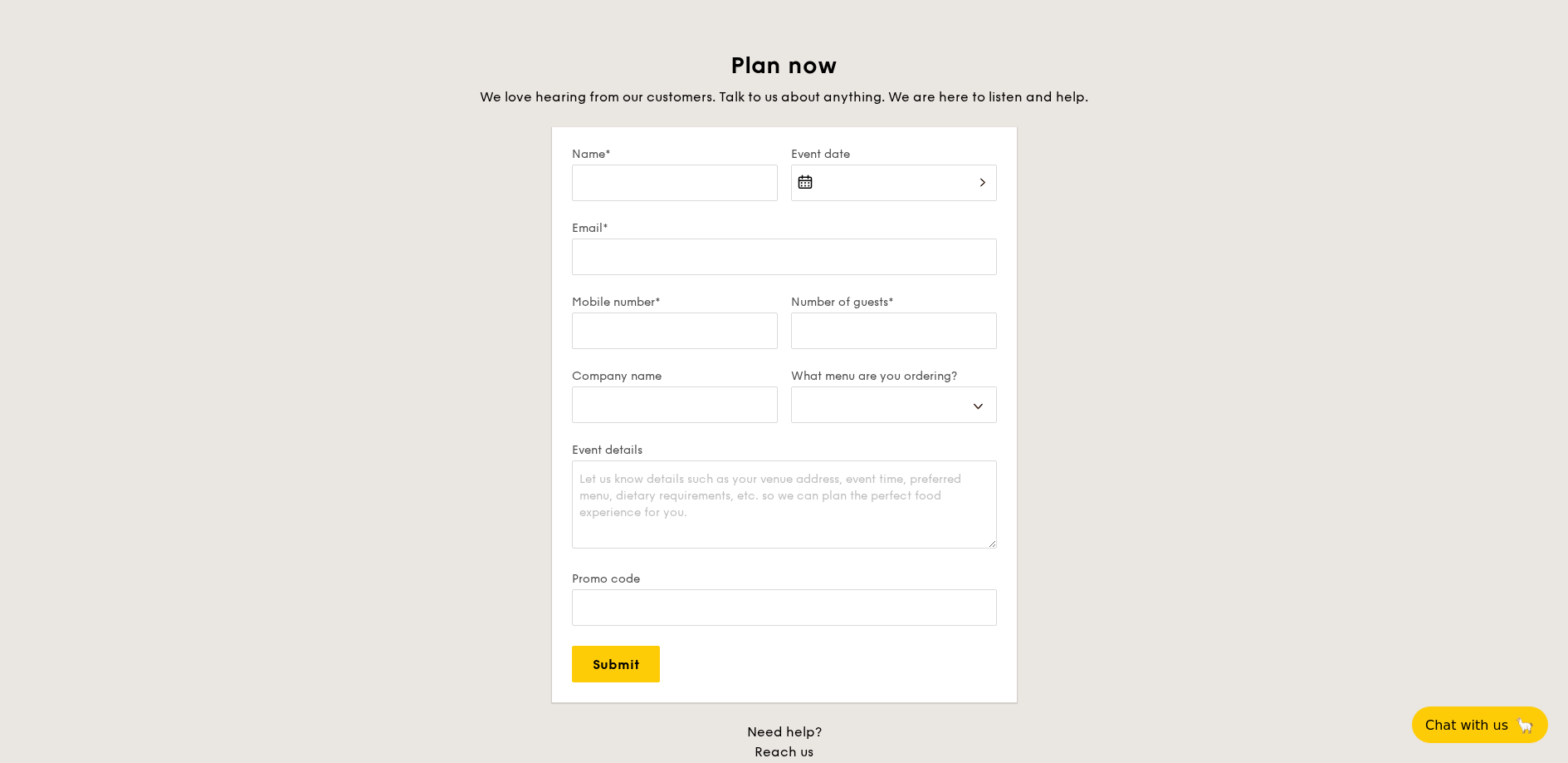
scroll to position [3313, 0]
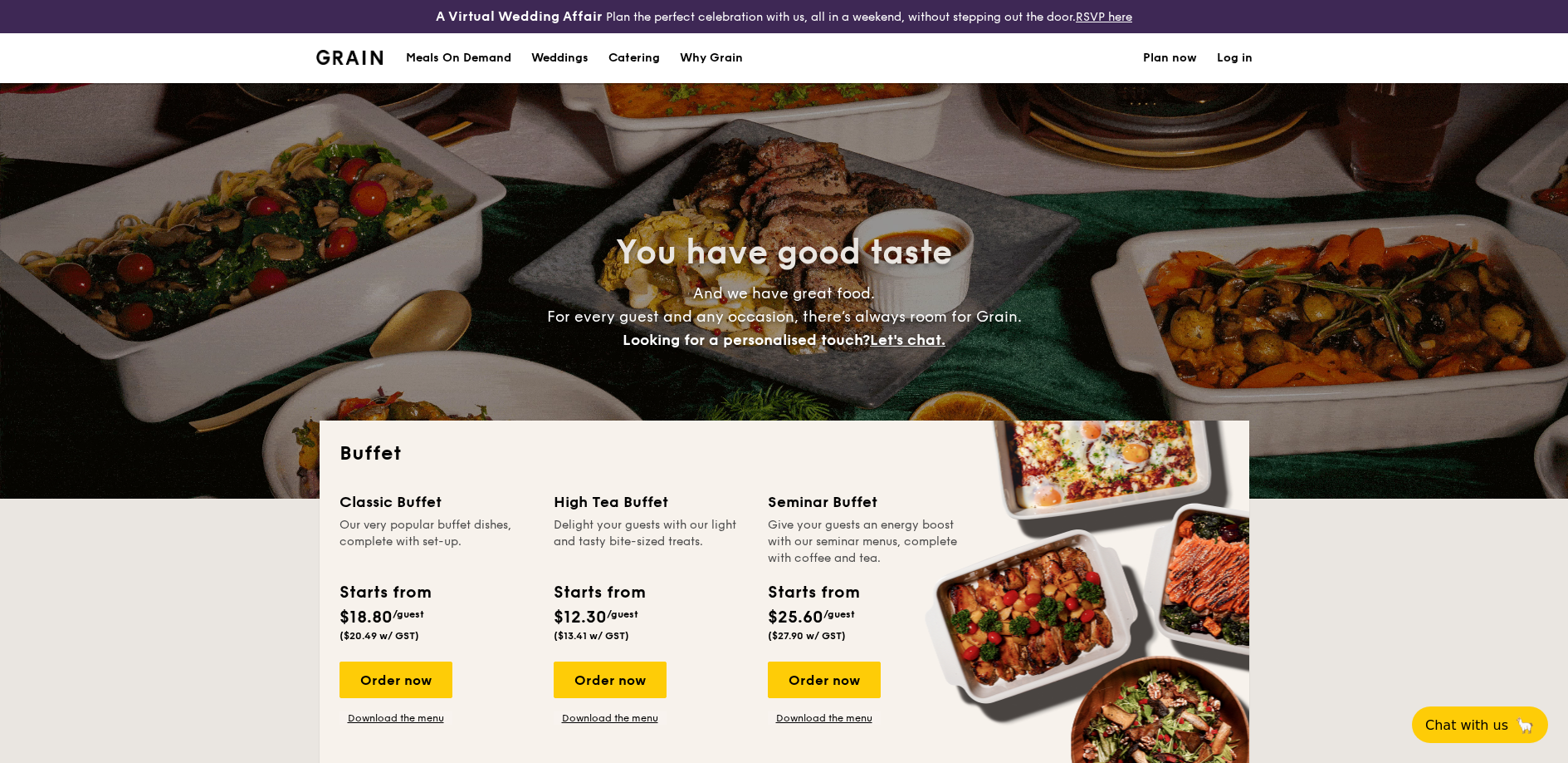
select select
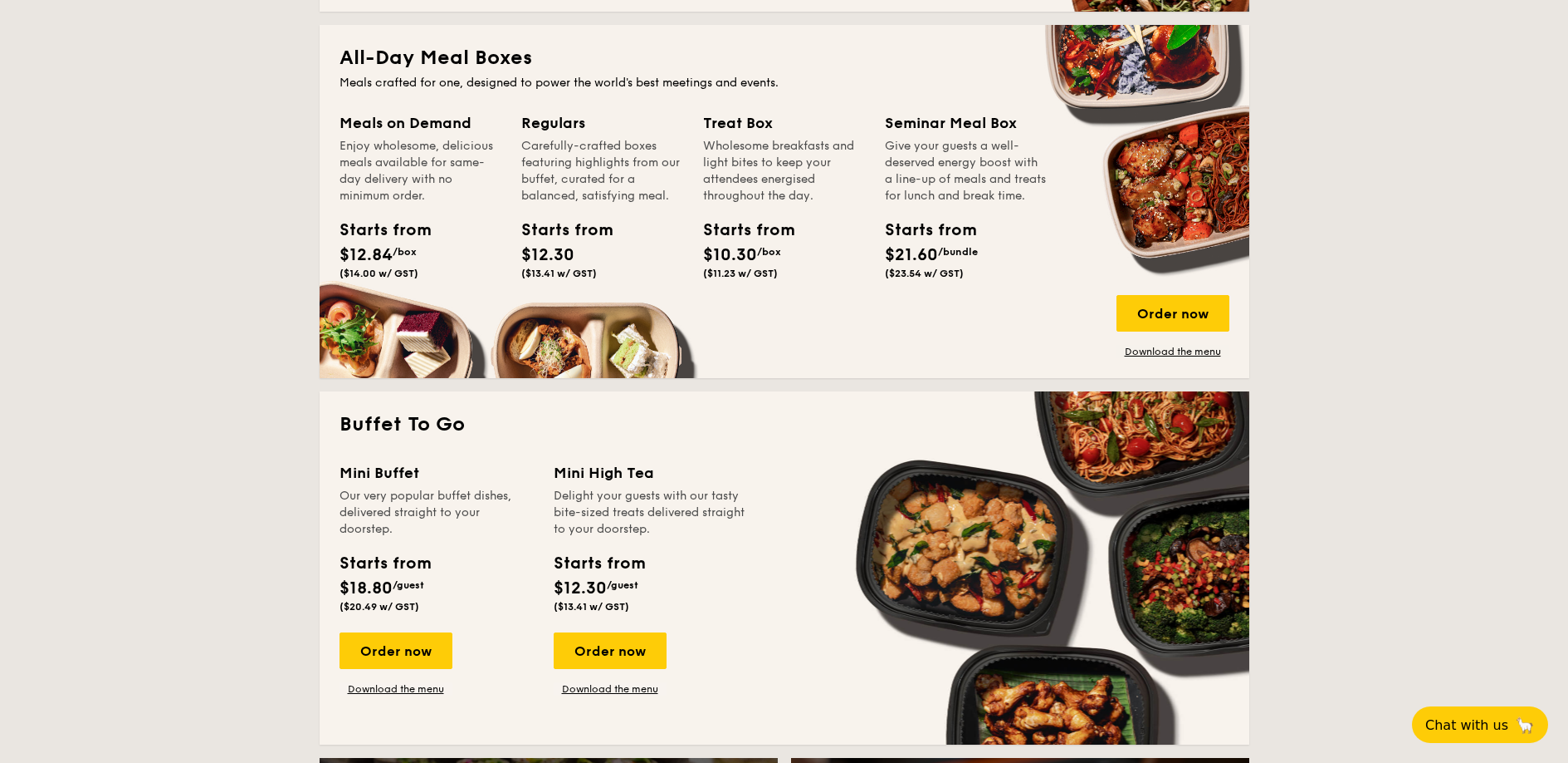
scroll to position [759, 0]
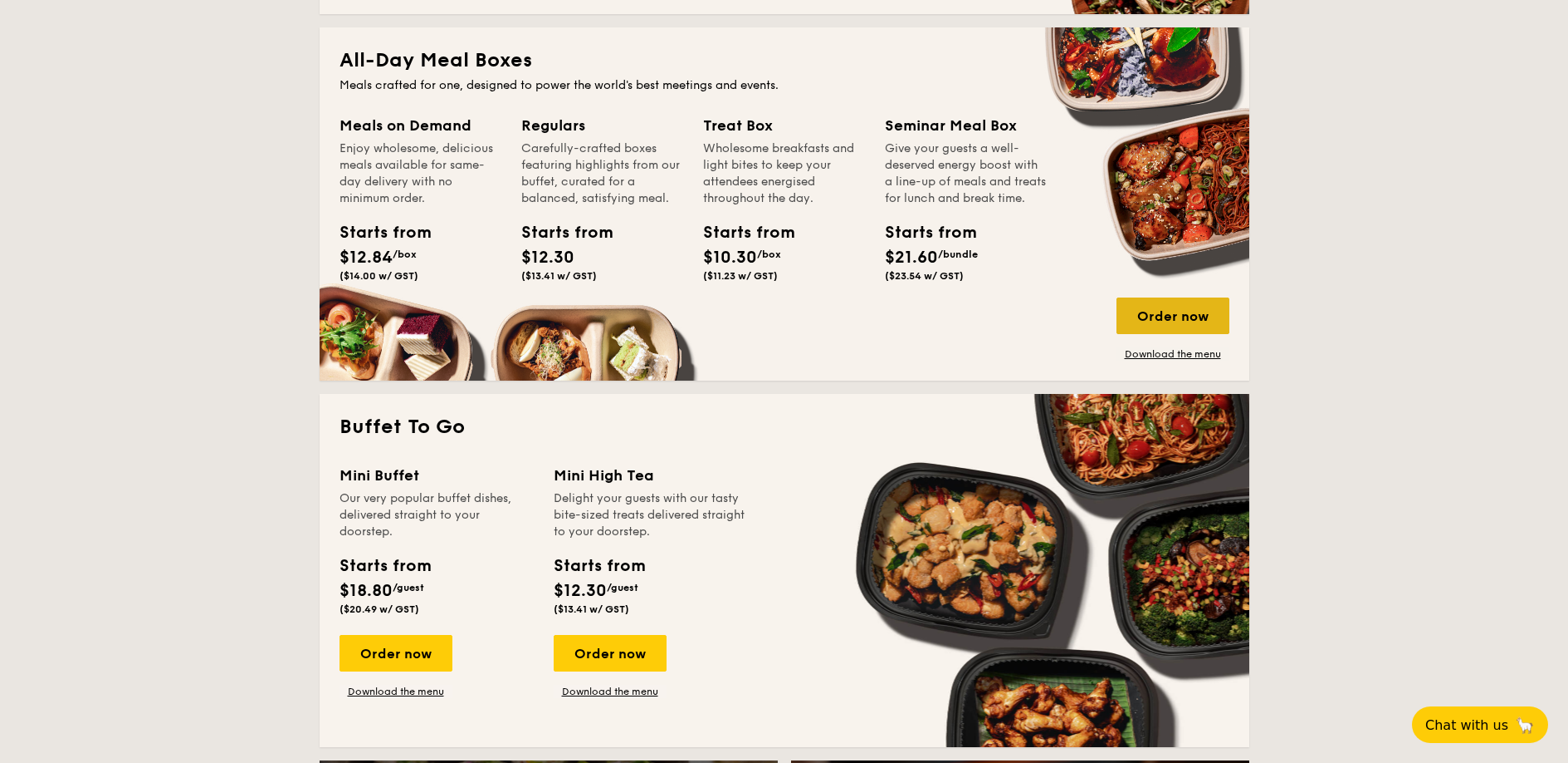
click at [1147, 313] on div "Order now" at bounding box center [1173, 316] width 113 height 37
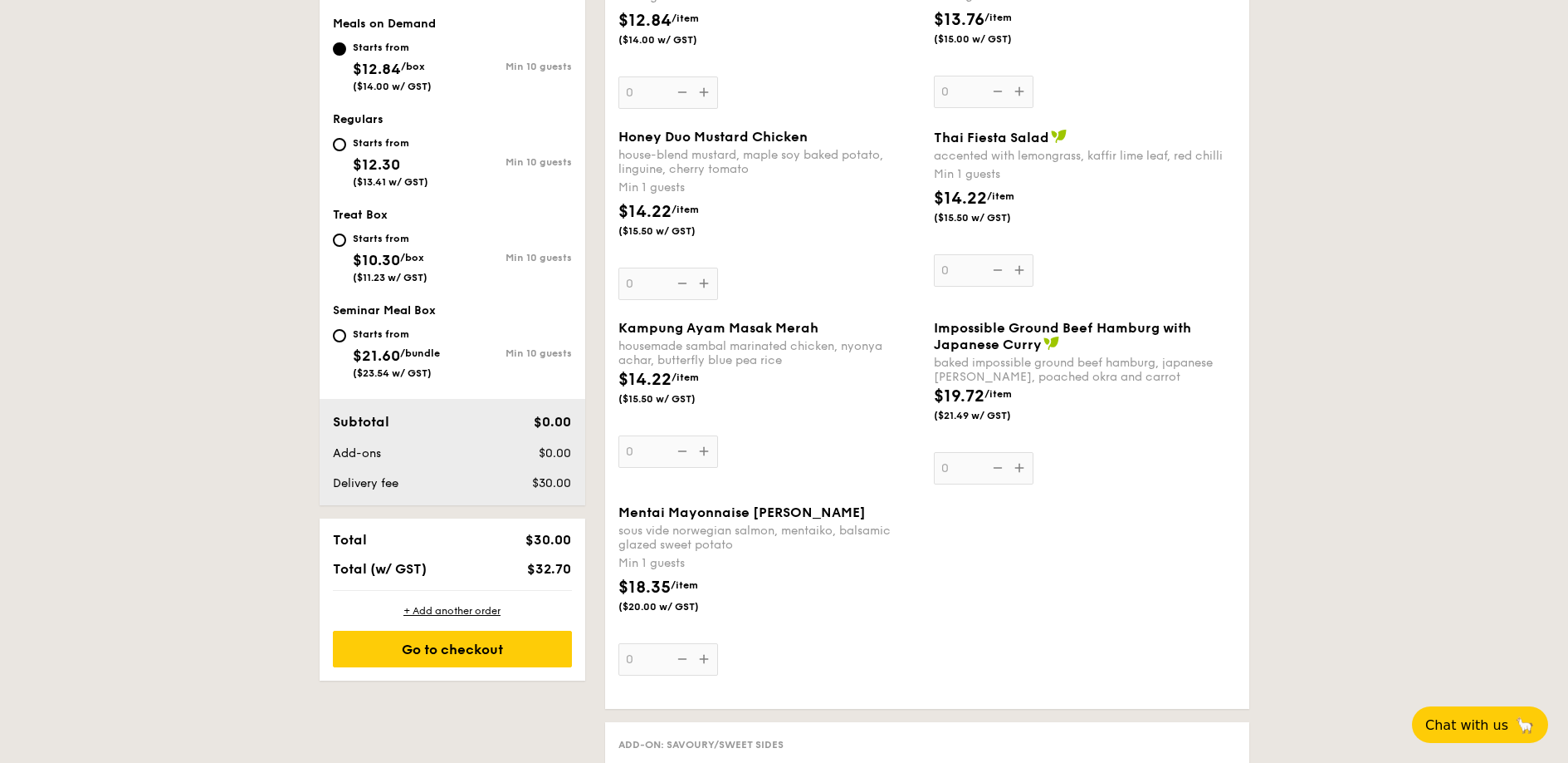
scroll to position [669, 0]
click at [708, 655] on div "Mentai Mayonnaise Aburi Salmon sous vide norwegian salmon, mentaiko, balsamic g…" at bounding box center [770, 587] width 302 height 171
click at [708, 655] on input "0" at bounding box center [669, 657] width 100 height 32
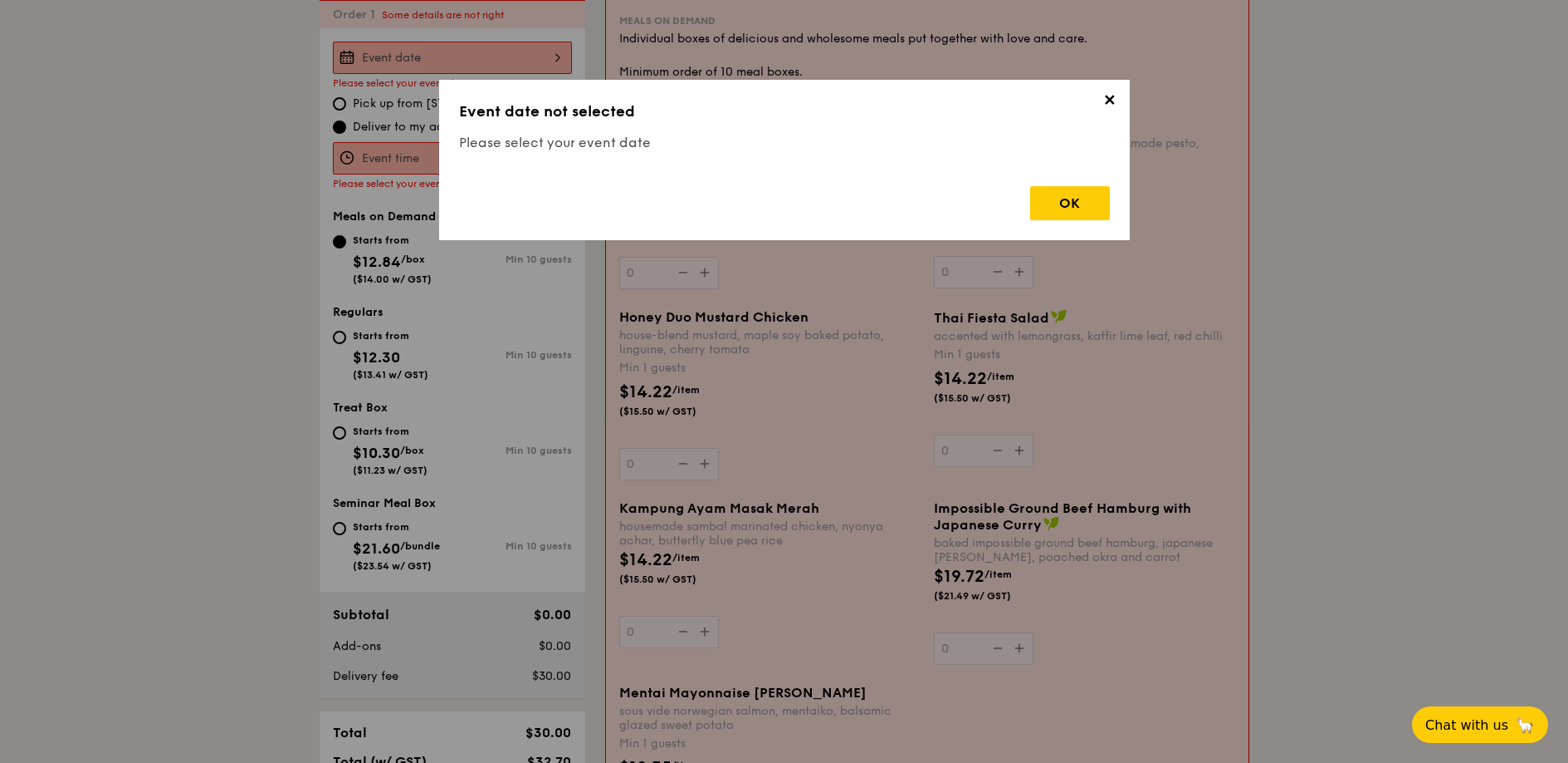
scroll to position [477, 0]
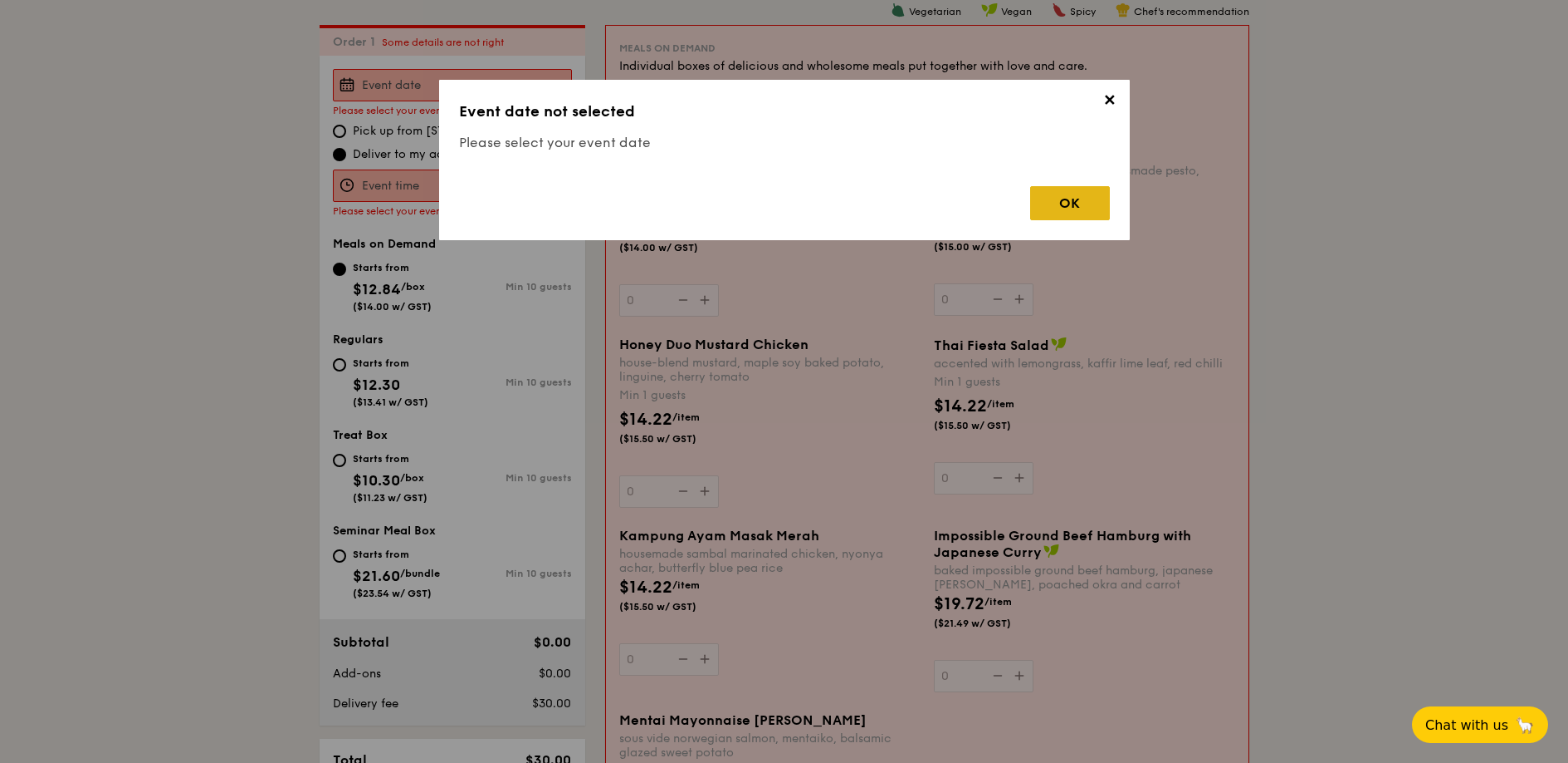
click at [1031, 206] on div "OK" at bounding box center [1070, 203] width 80 height 34
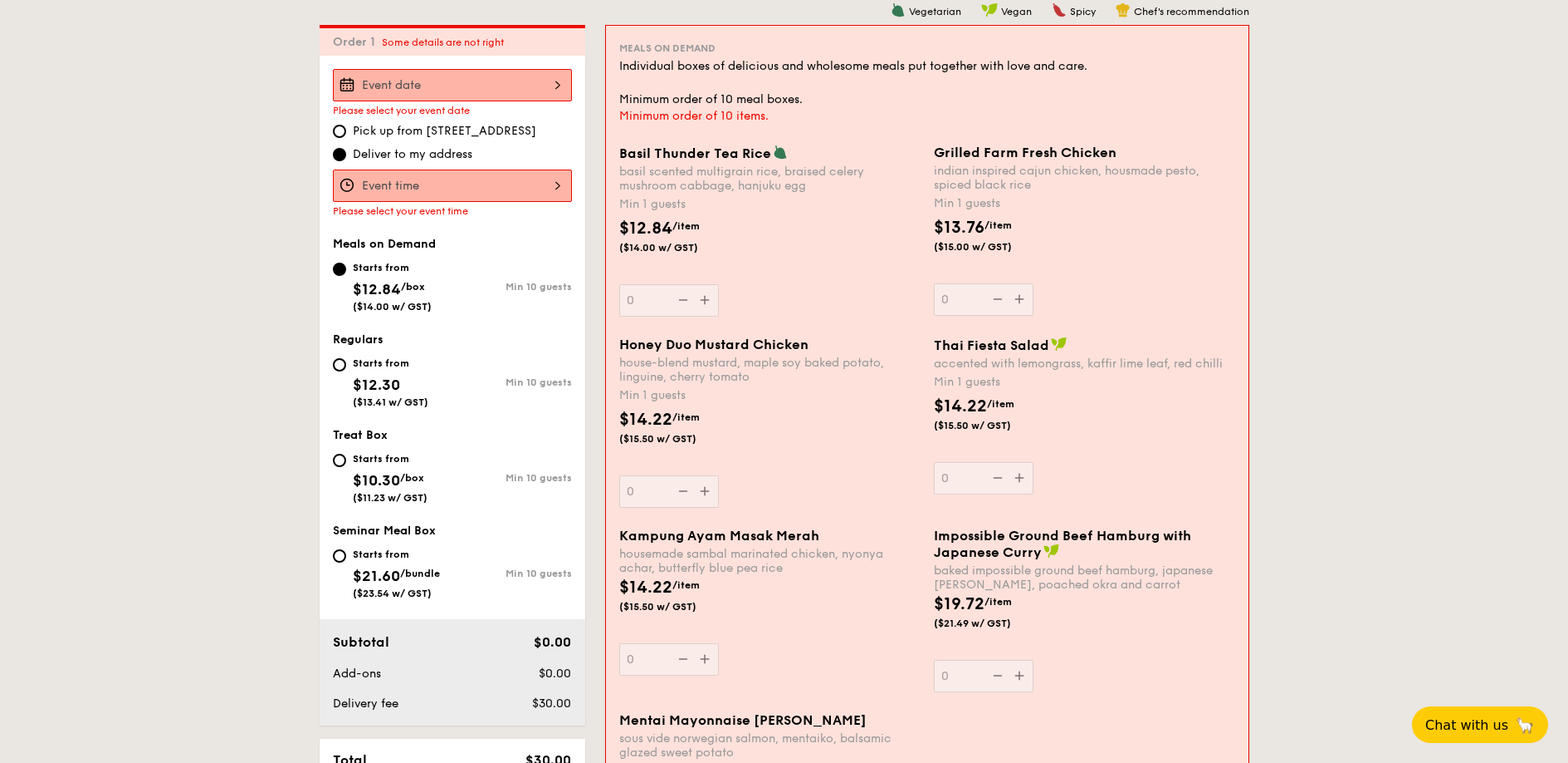
click at [541, 87] on div at bounding box center [452, 85] width 240 height 32
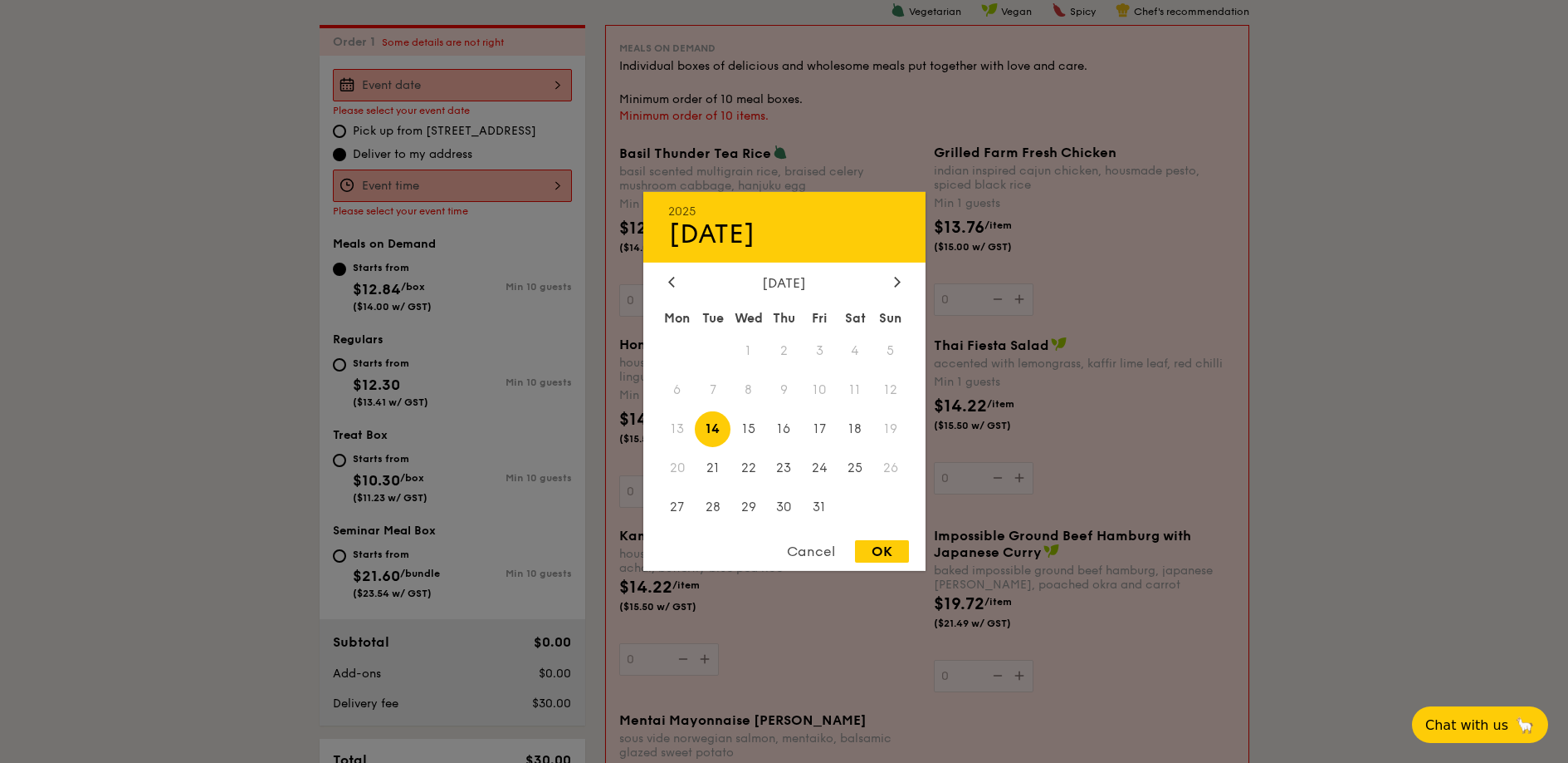
click at [228, 440] on div at bounding box center [784, 381] width 1568 height 763
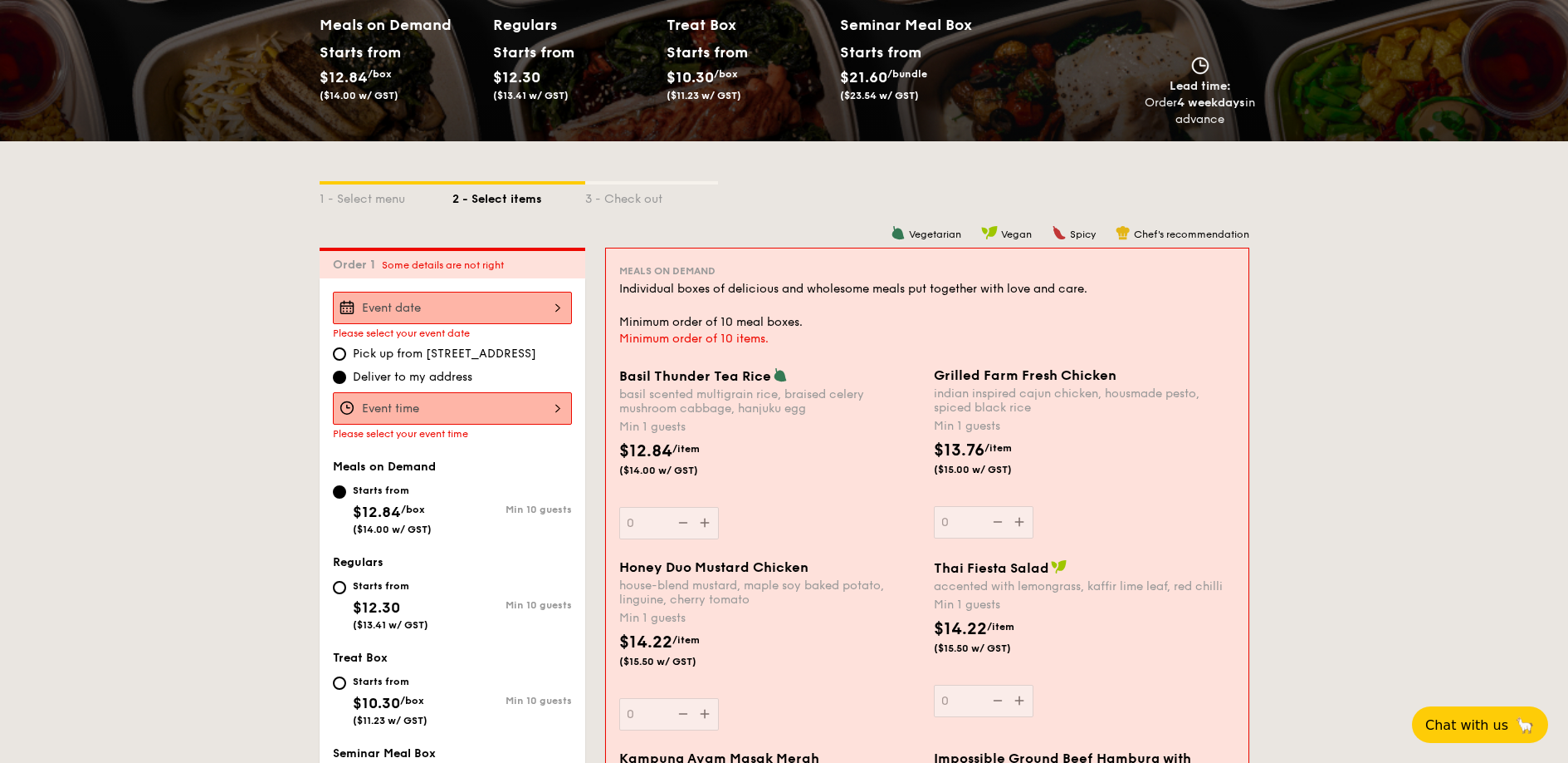
scroll to position [69, 0]
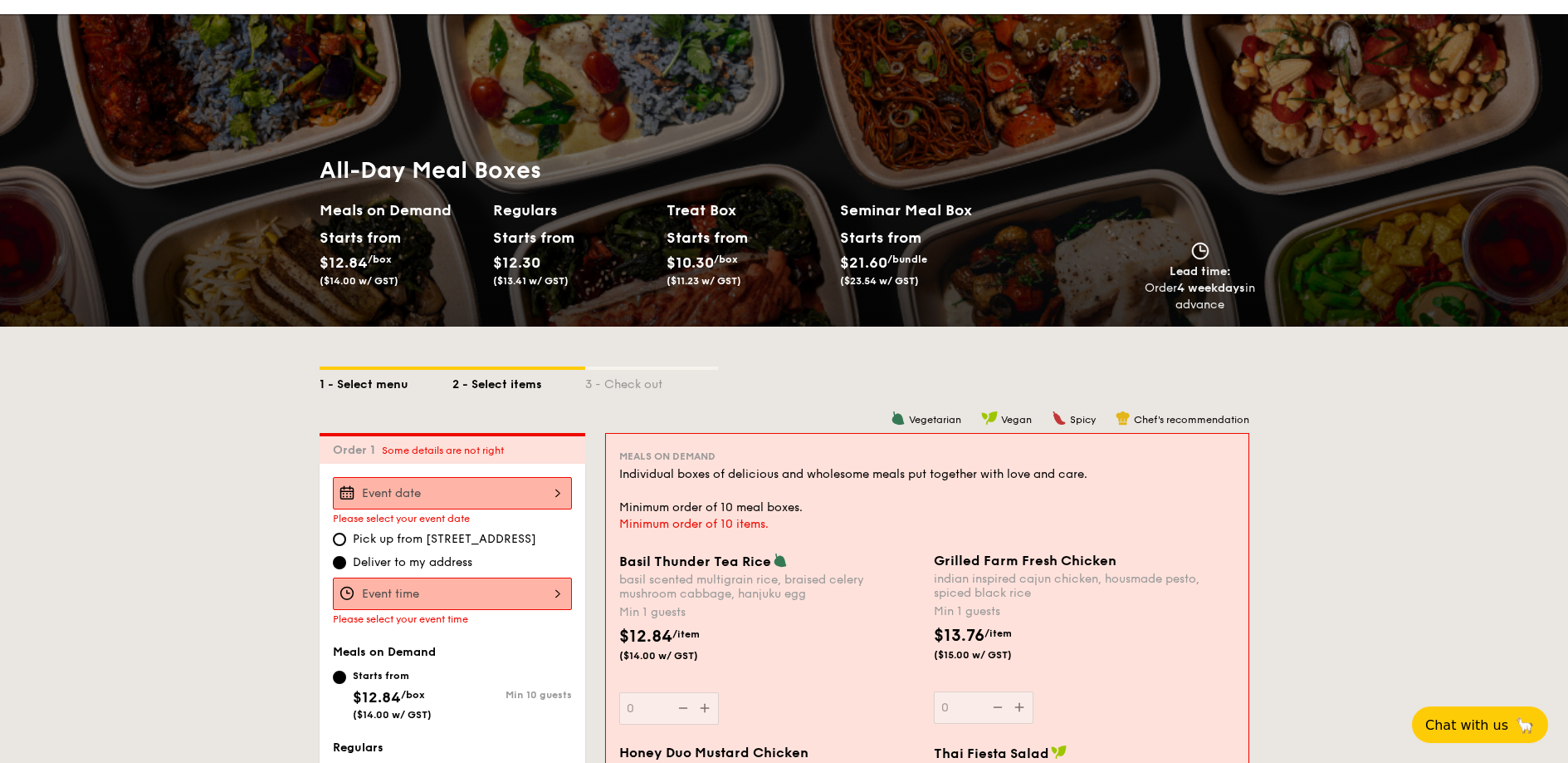
select select
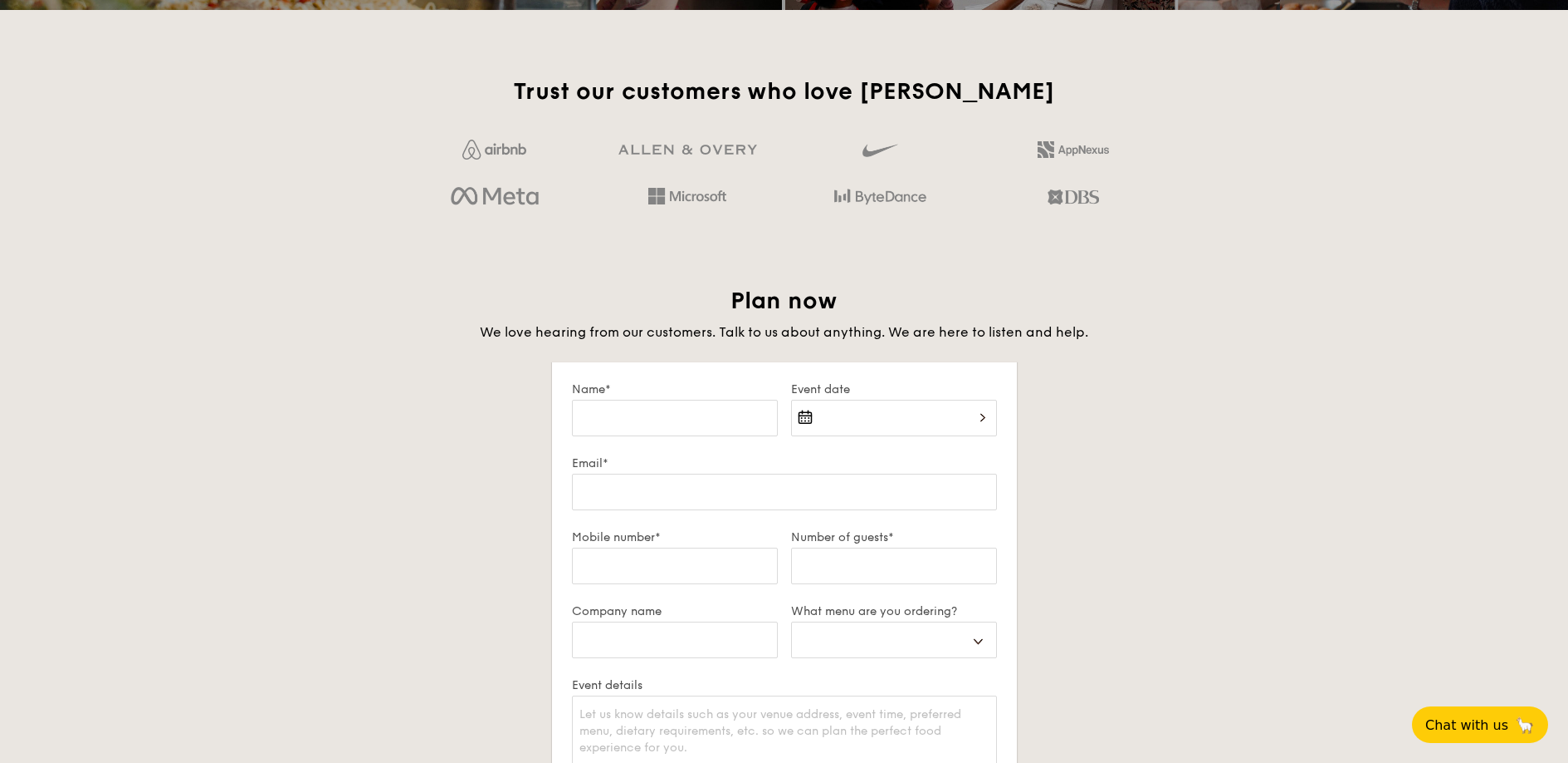
scroll to position [2479, 0]
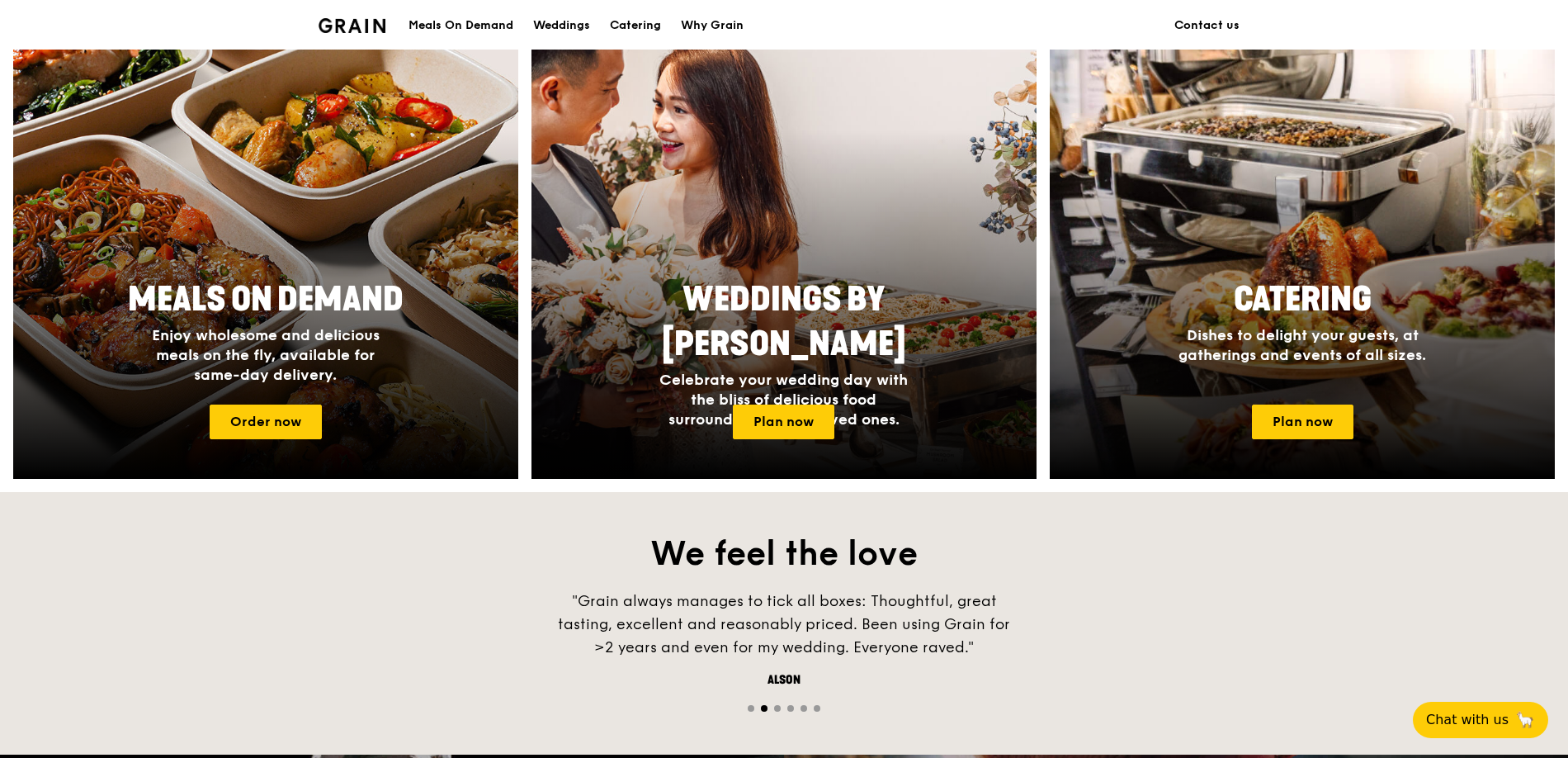
scroll to position [643, 0]
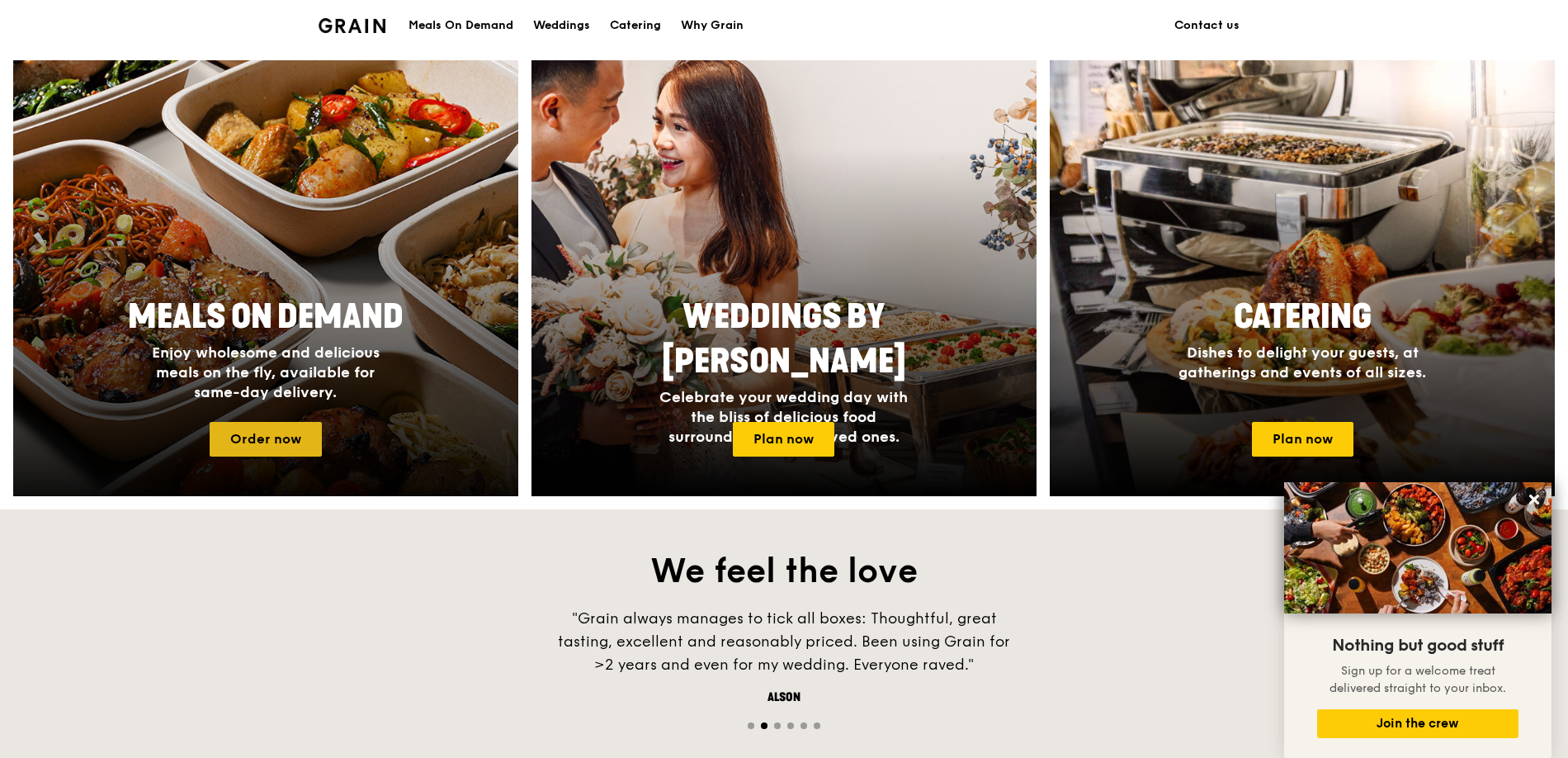
click at [292, 445] on link "Order now" at bounding box center [265, 440] width 112 height 35
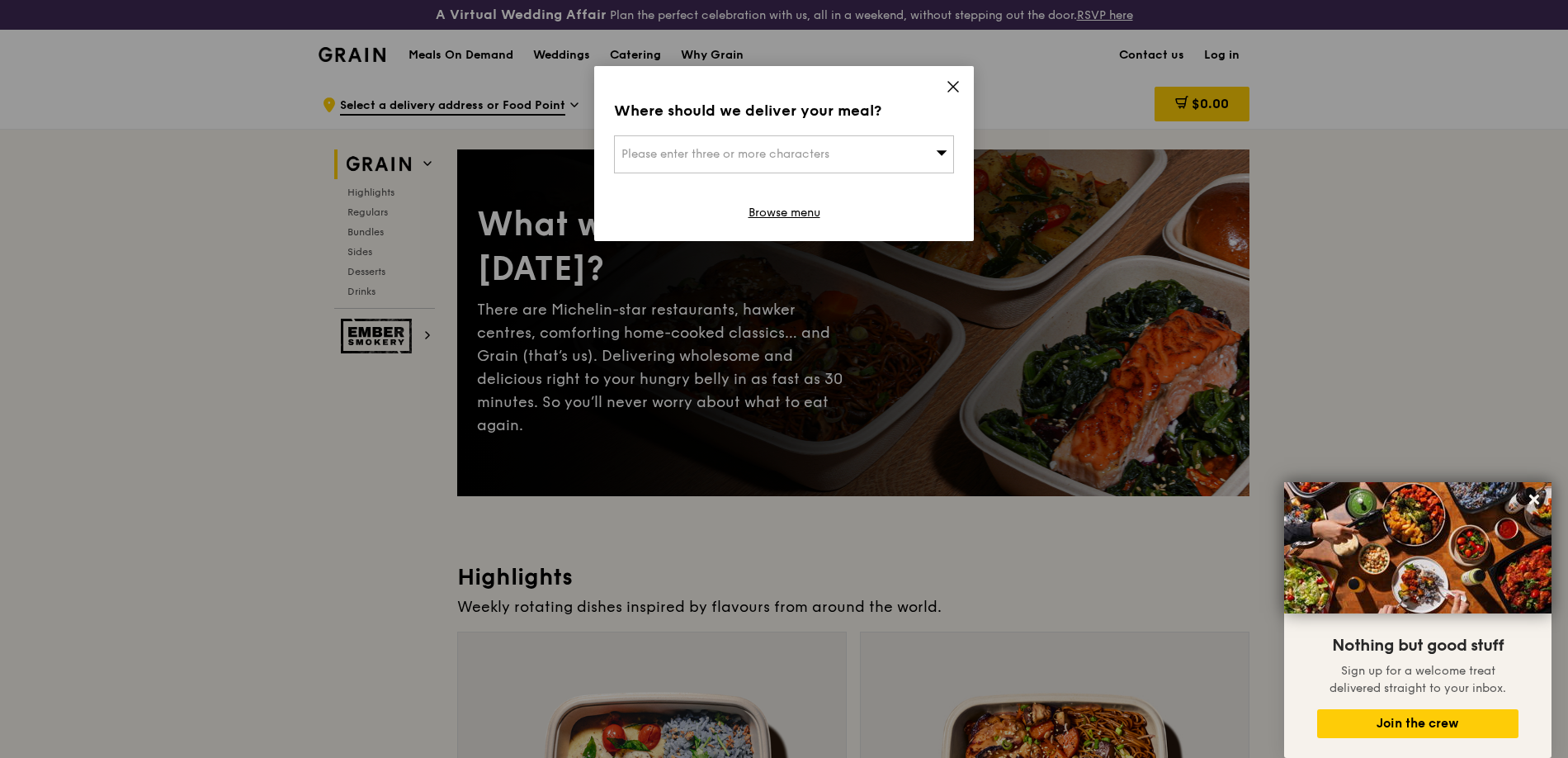
click at [898, 167] on div "Please enter three or more characters" at bounding box center [784, 154] width 340 height 38
click at [835, 160] on input "search" at bounding box center [784, 154] width 338 height 37
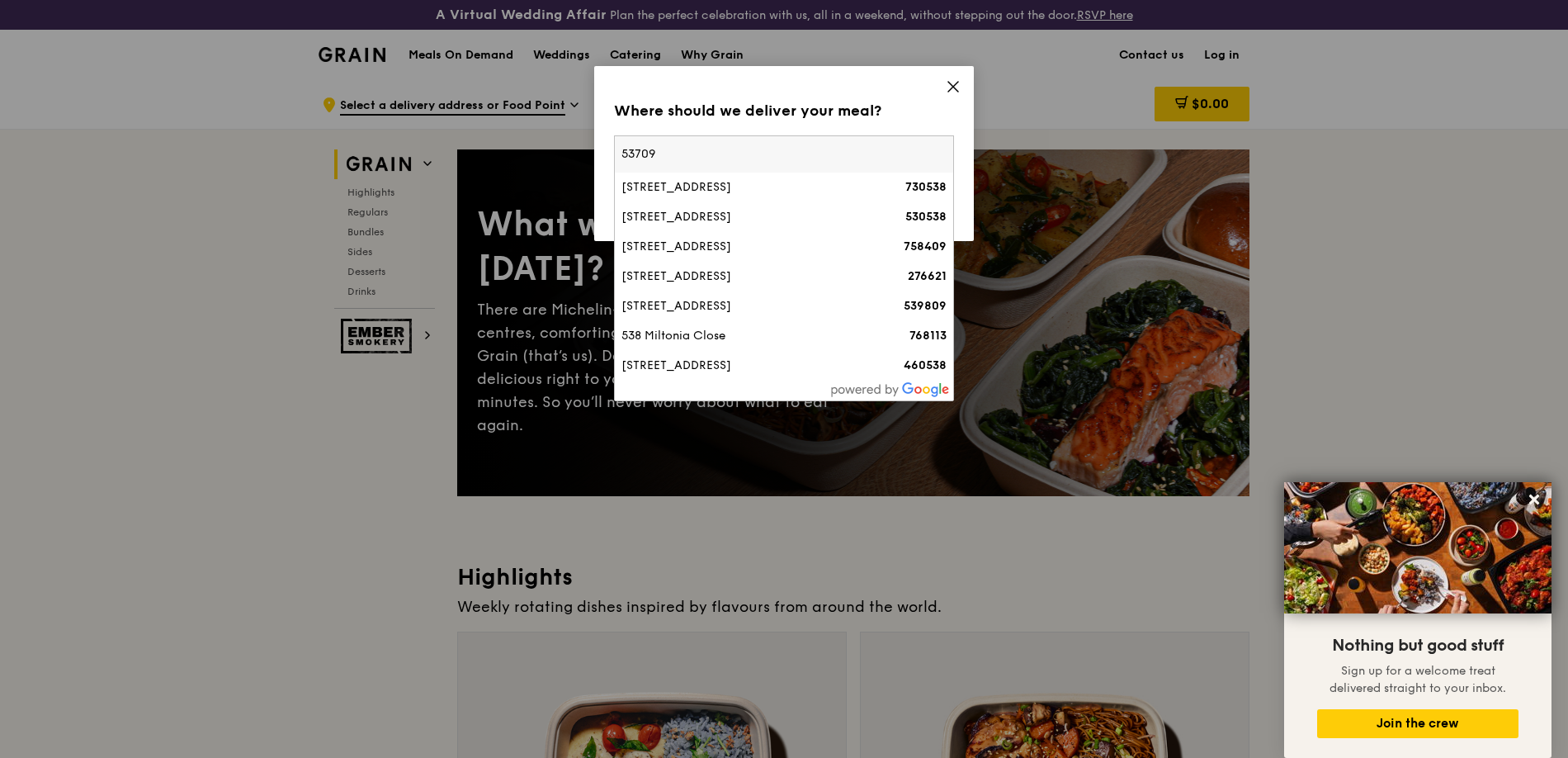
type input "537098"
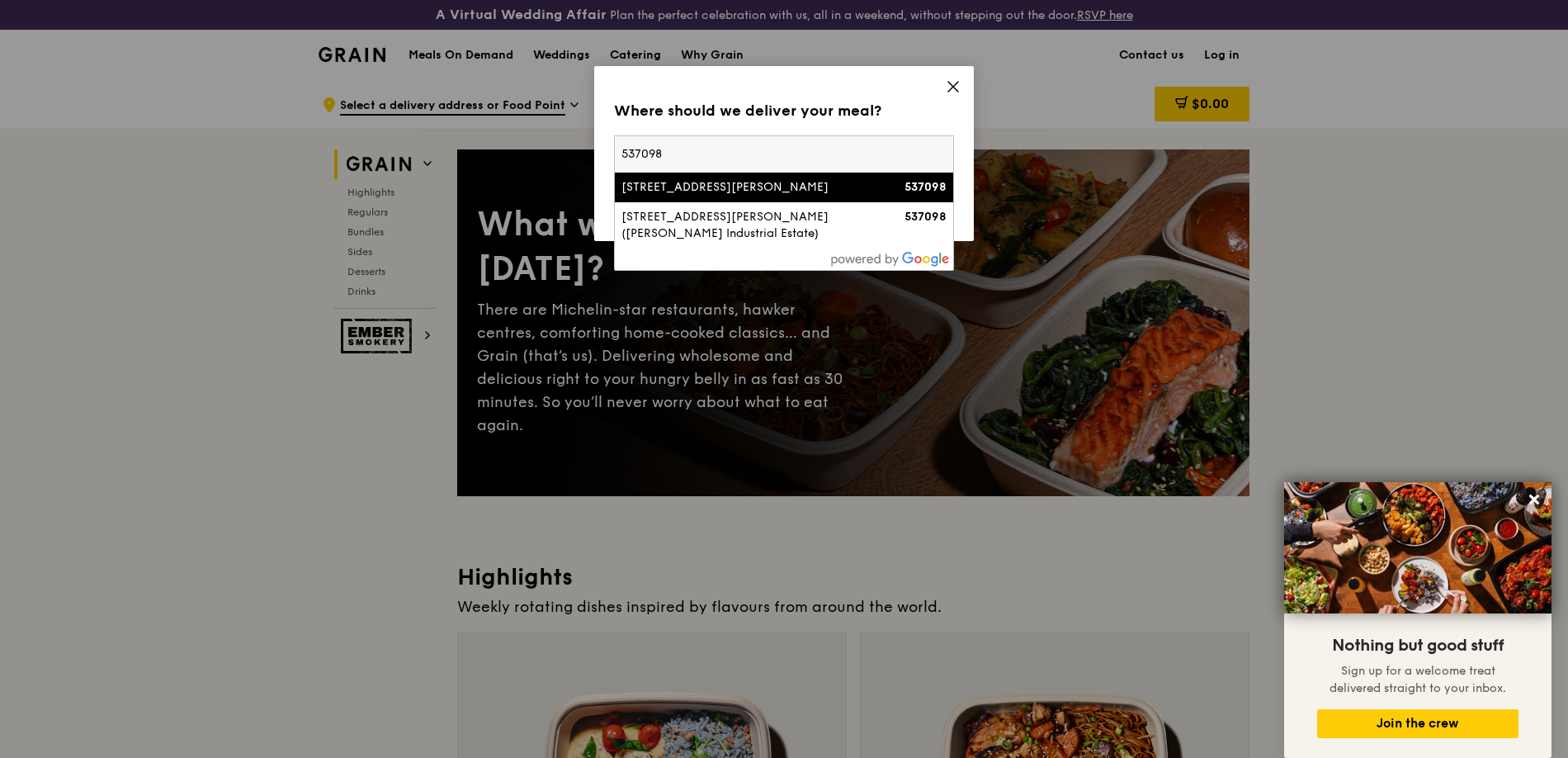
click at [834, 191] on div "[STREET_ADDRESS][PERSON_NAME]" at bounding box center [743, 187] width 244 height 17
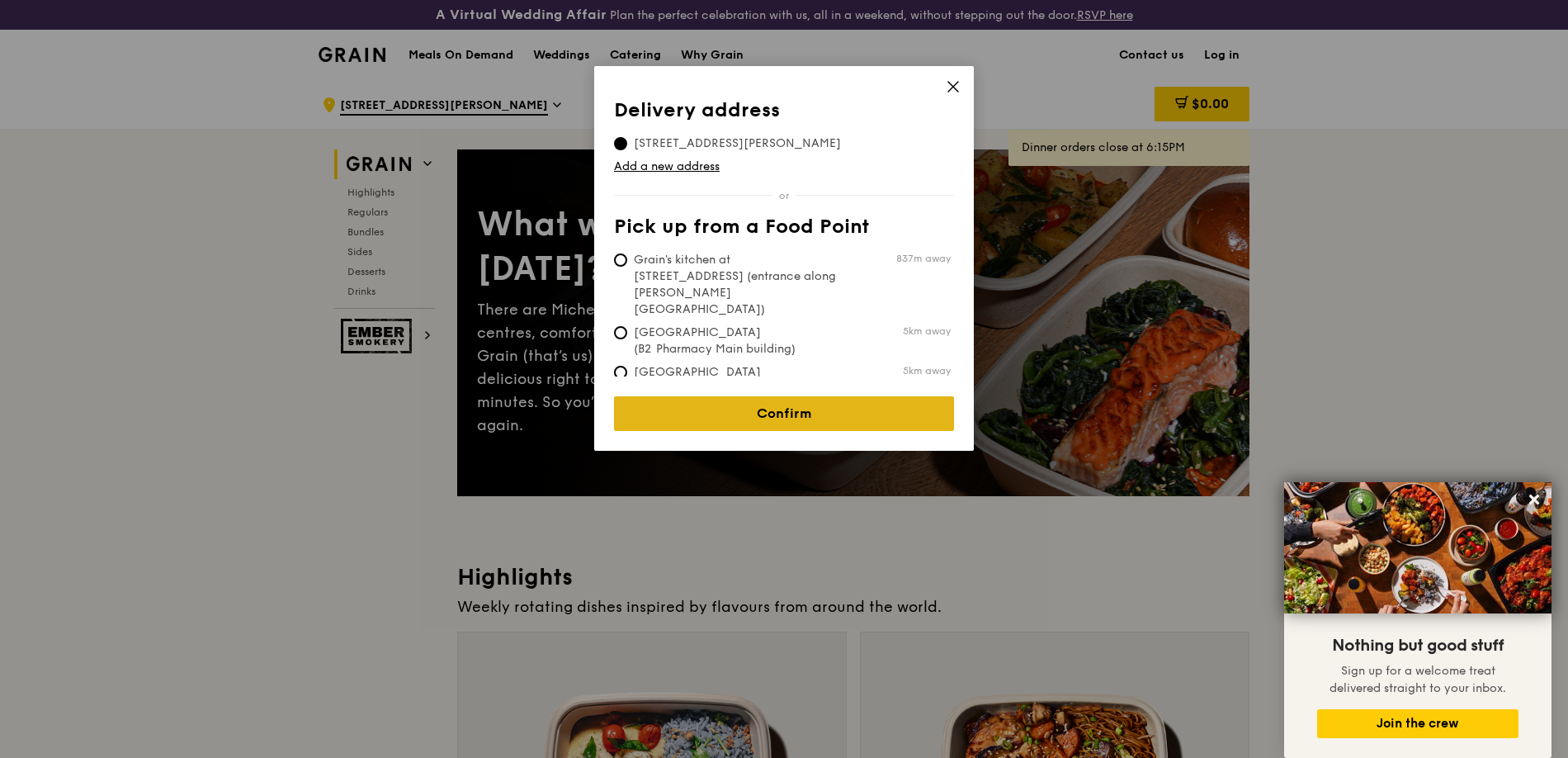
click at [771, 410] on link "Confirm" at bounding box center [784, 413] width 340 height 35
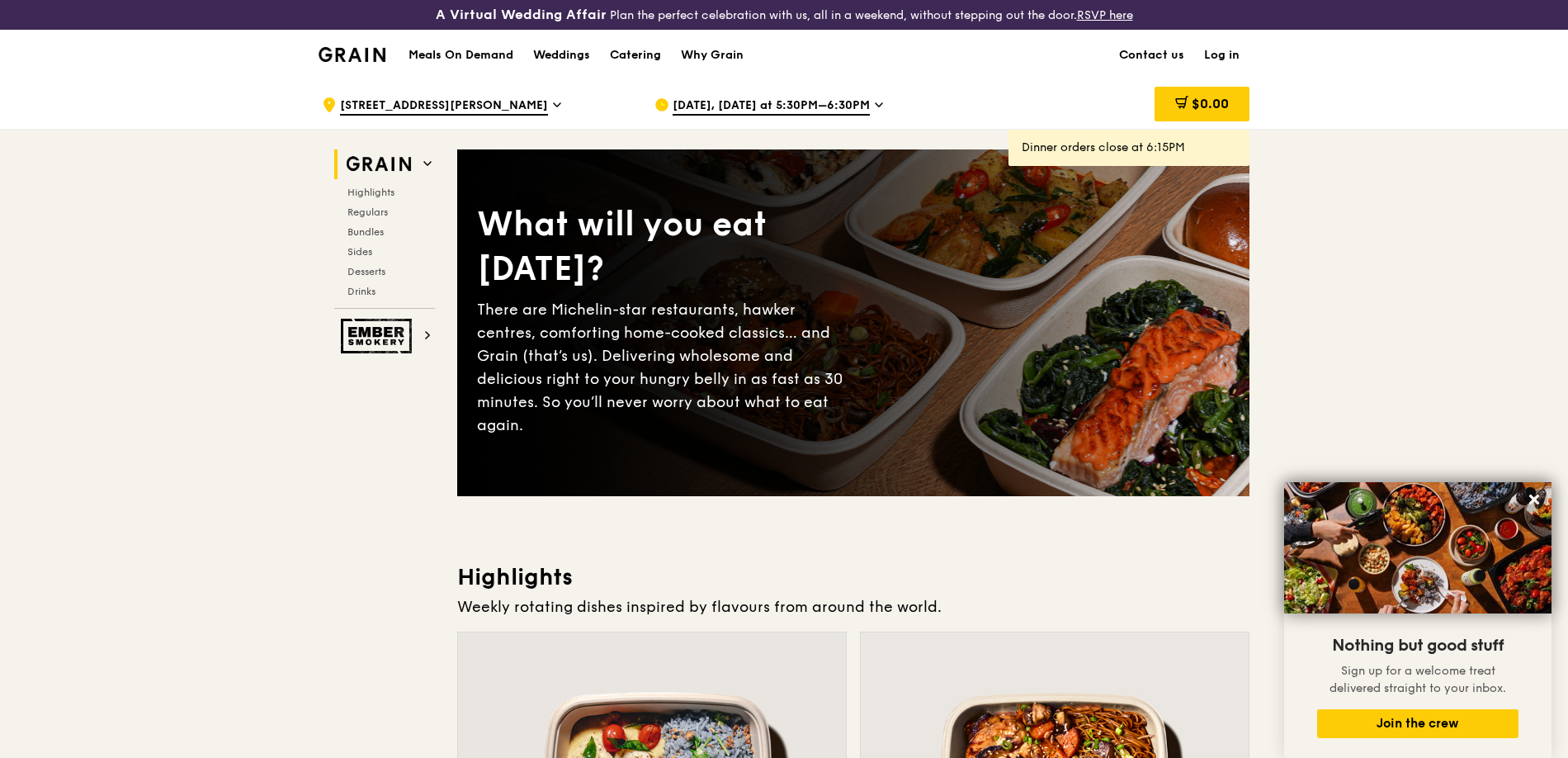
click at [876, 104] on icon at bounding box center [879, 105] width 7 height 3
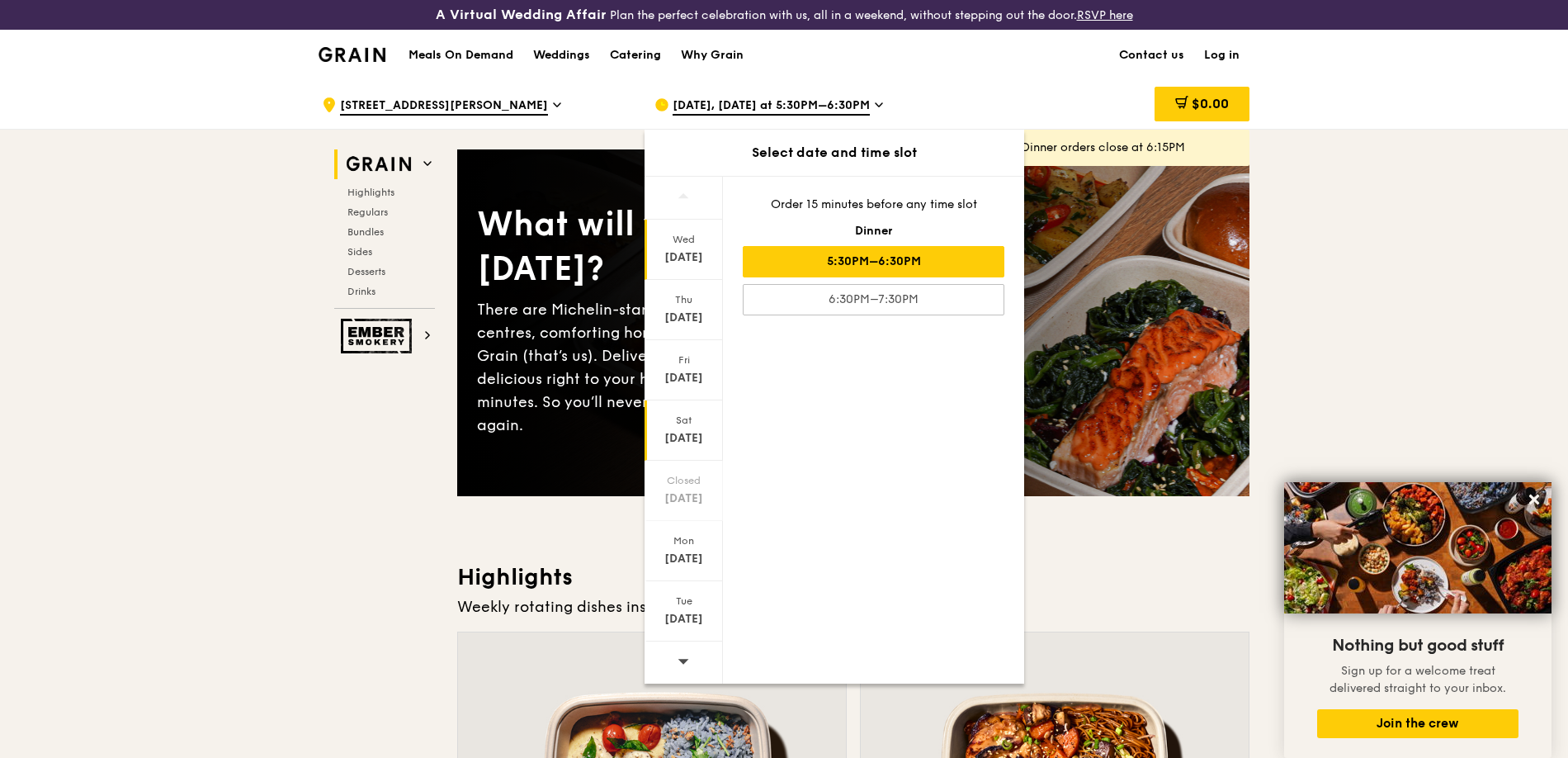
click at [677, 443] on div "[DATE]" at bounding box center [684, 438] width 73 height 17
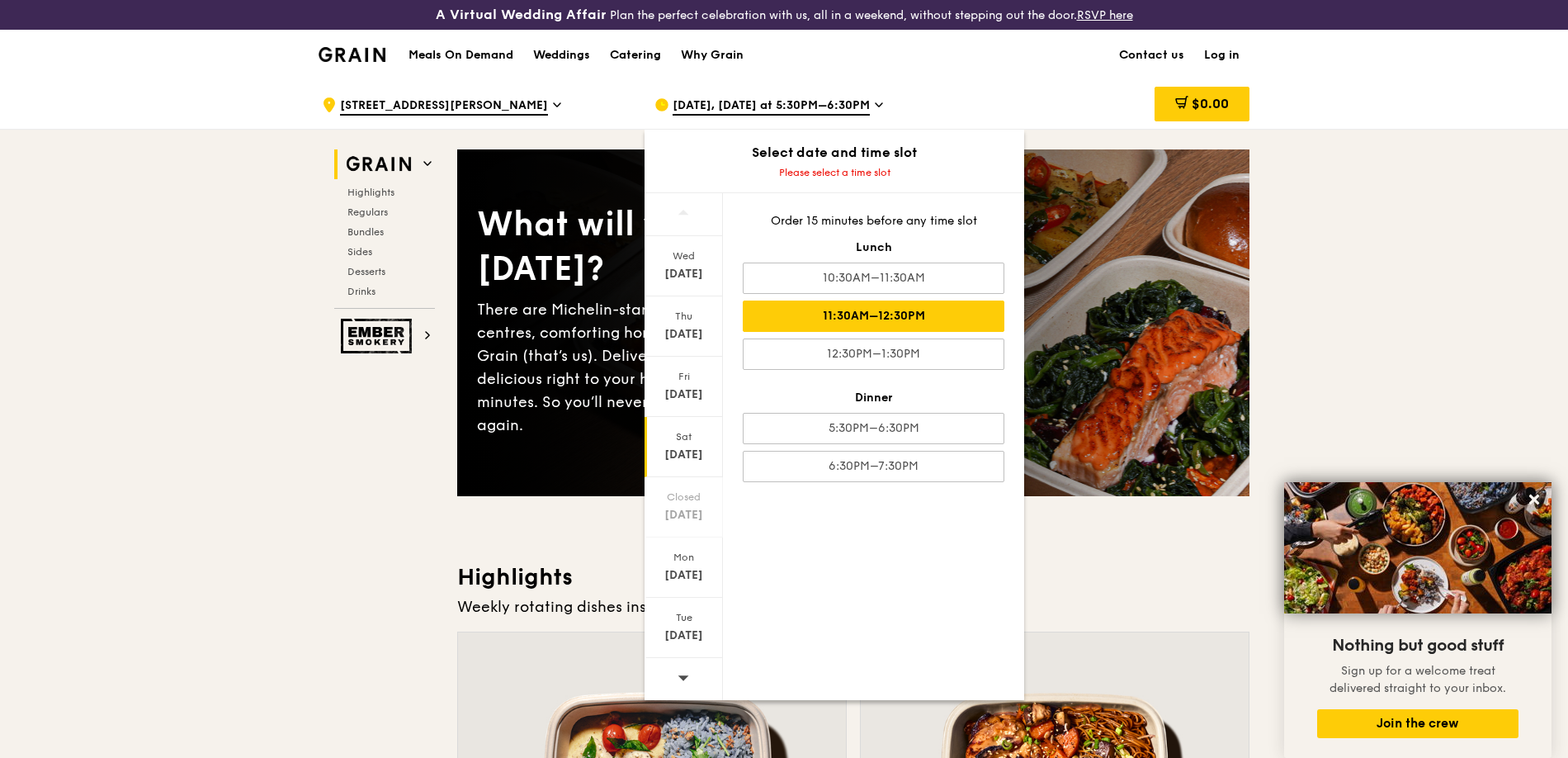
click at [948, 315] on div "11:30AM–12:30PM" at bounding box center [874, 316] width 262 height 31
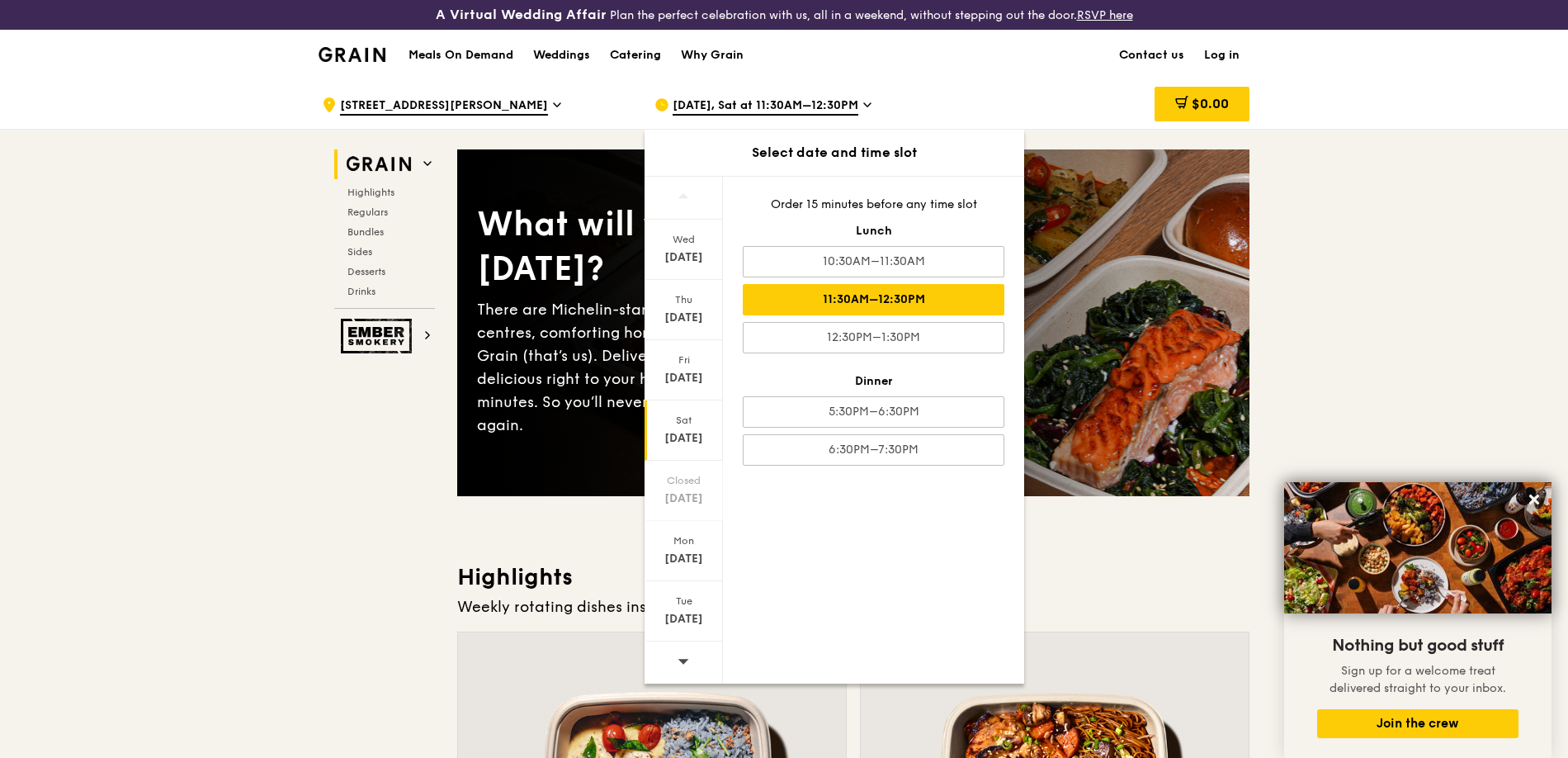
click at [851, 291] on div "11:30AM–12:30PM" at bounding box center [874, 299] width 262 height 31
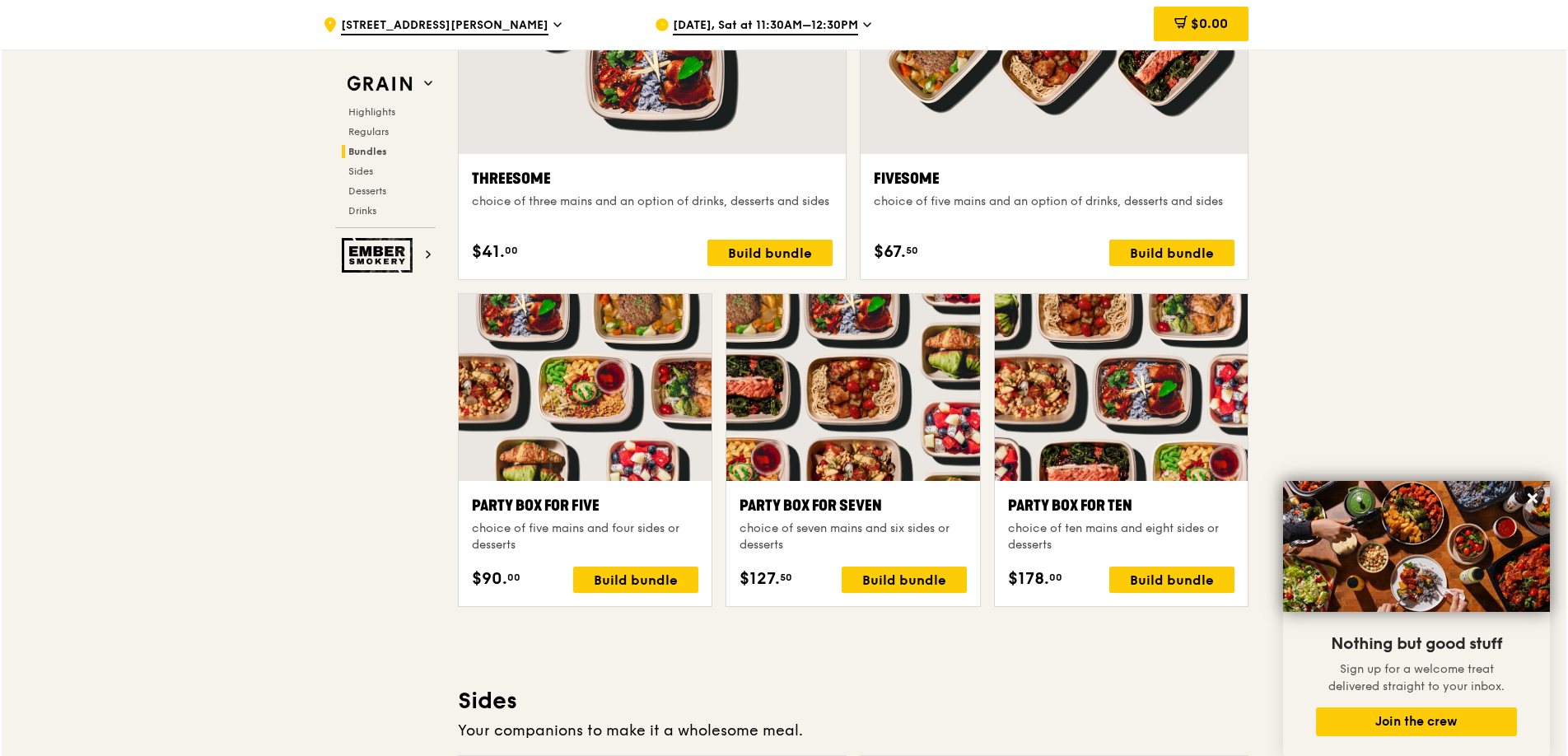
scroll to position [3124, 0]
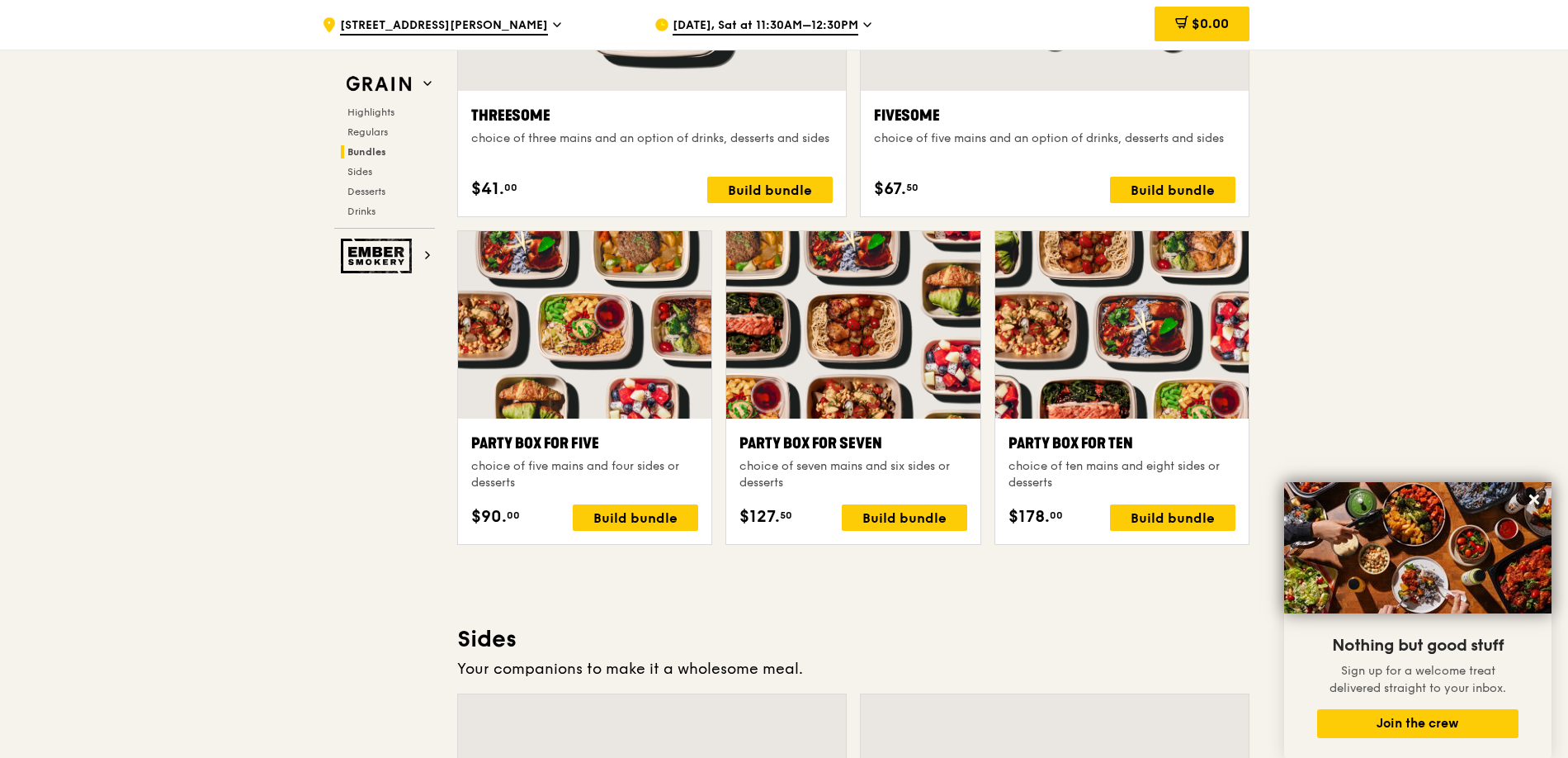
click at [1189, 448] on div "Party Box for Ten" at bounding box center [1121, 443] width 227 height 23
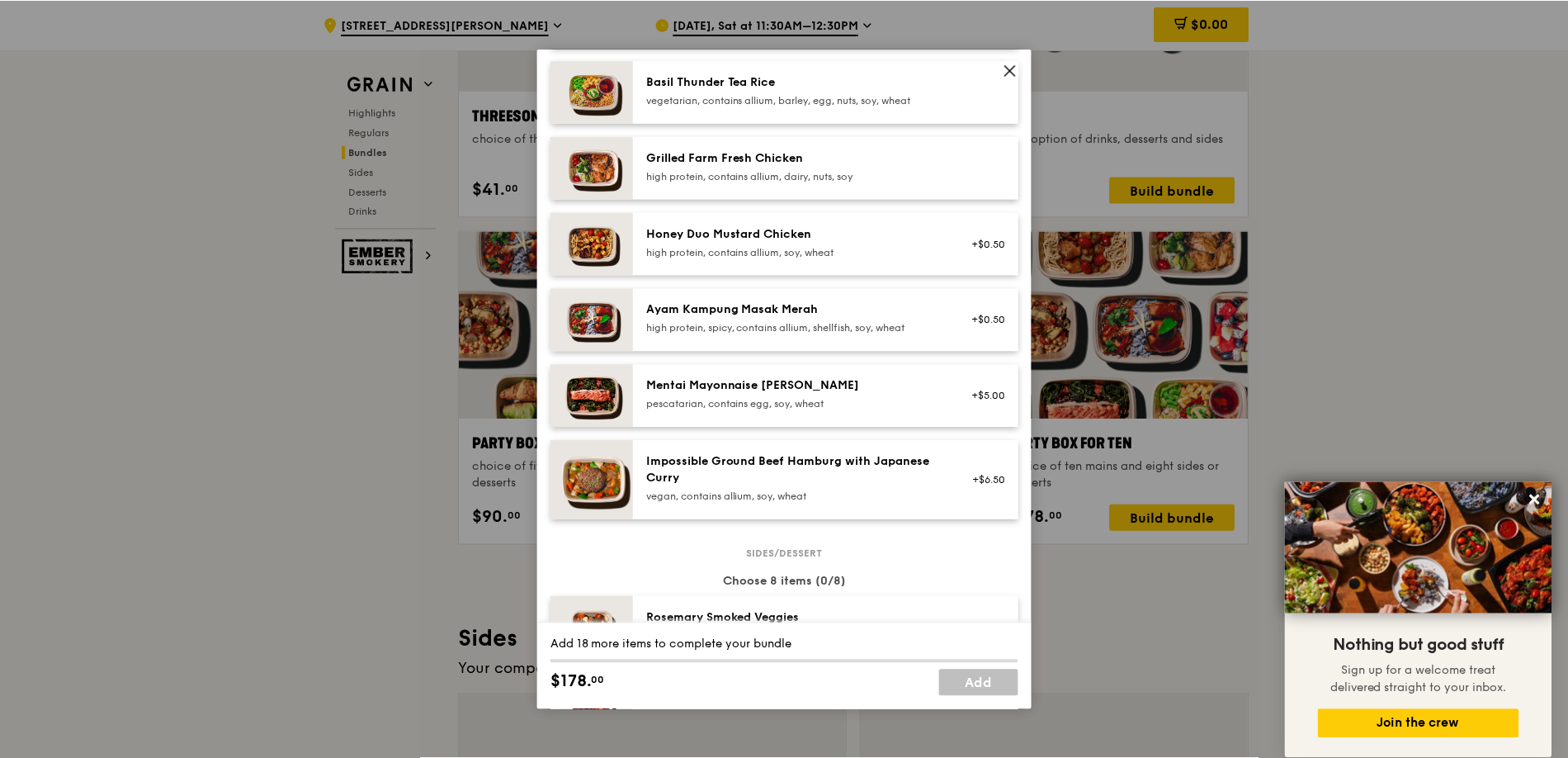
scroll to position [455, 0]
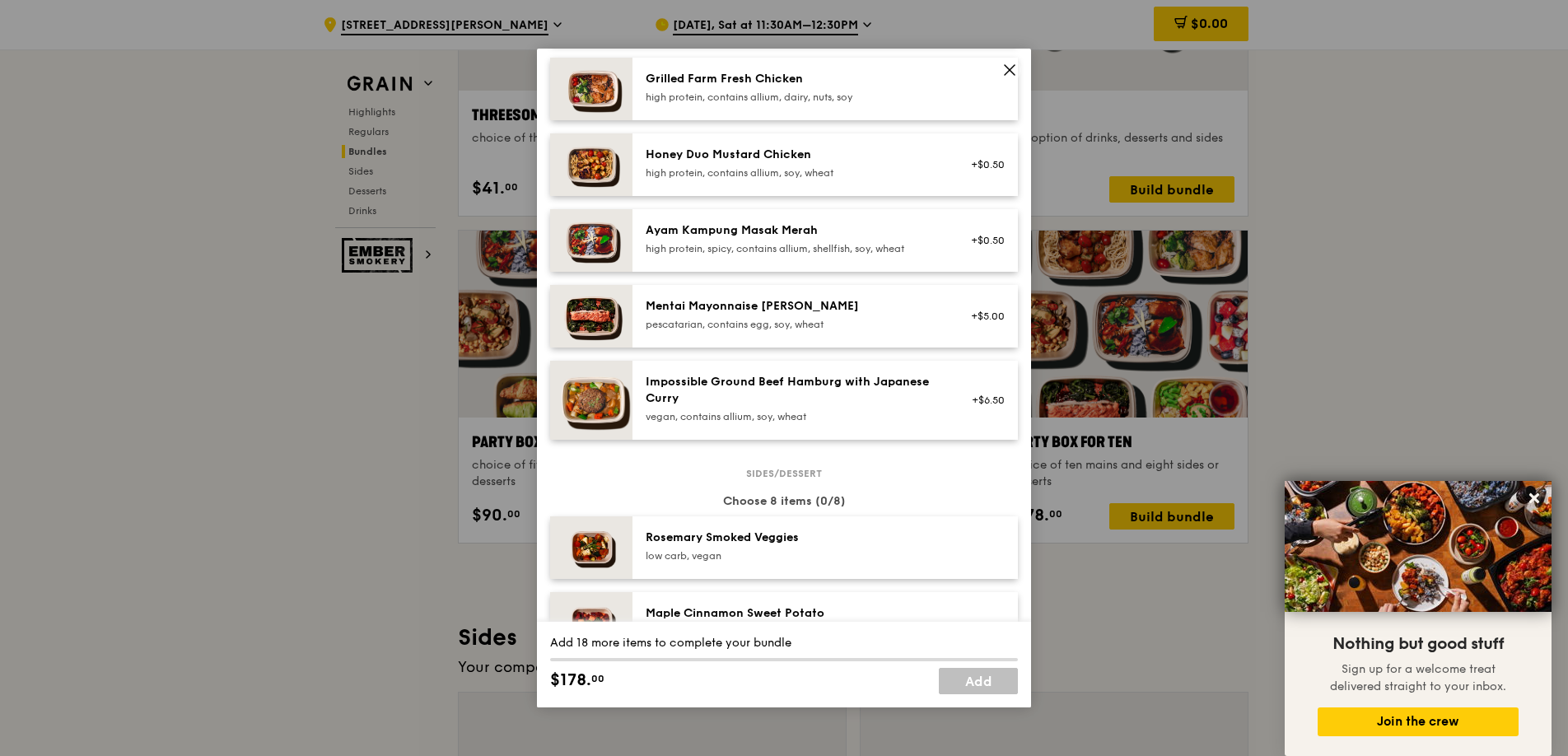
click at [1012, 70] on icon at bounding box center [1009, 70] width 15 height 15
